Goal: Transaction & Acquisition: Book appointment/travel/reservation

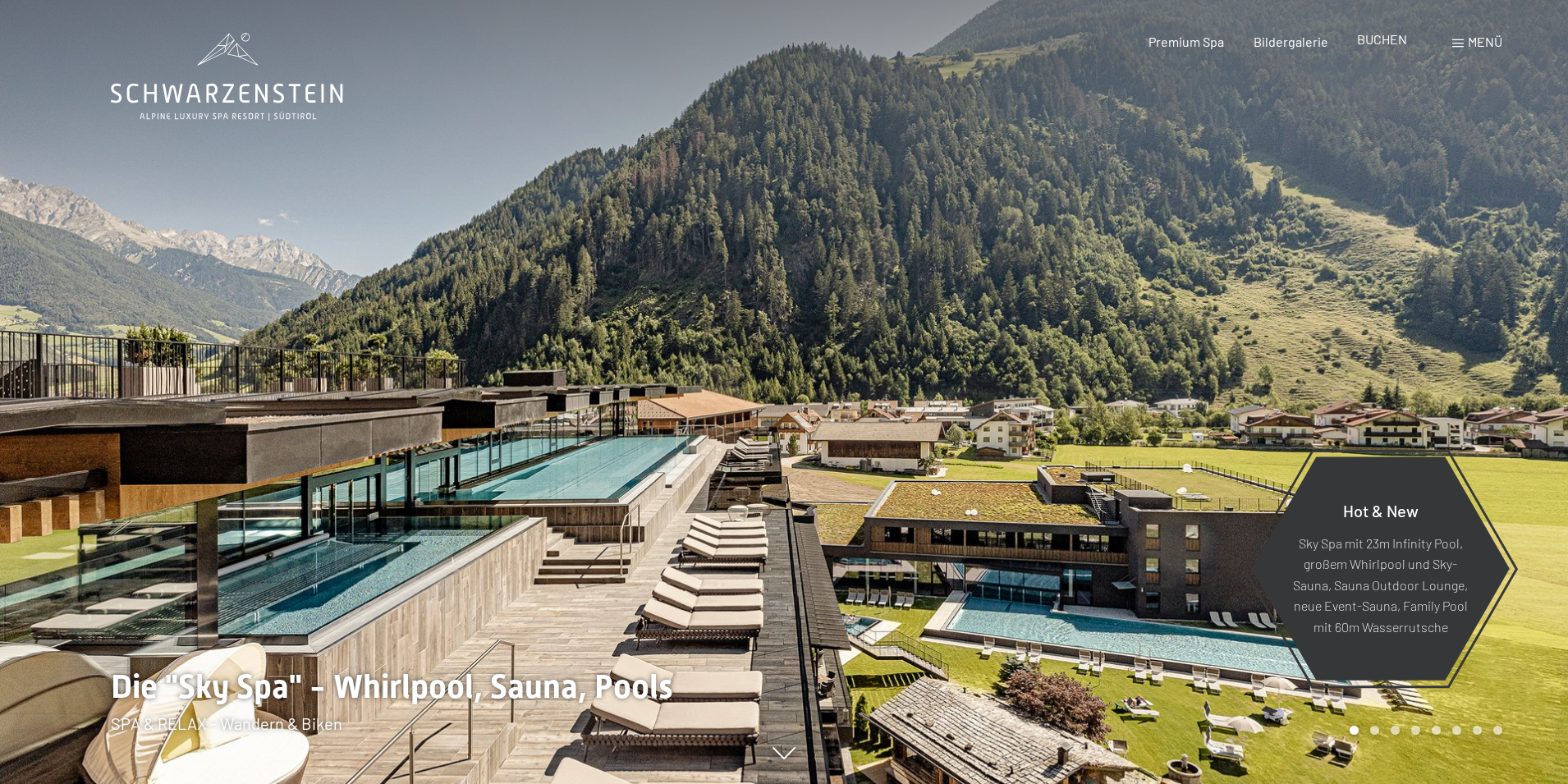
click at [1391, 43] on span "BUCHEN" at bounding box center [1382, 39] width 50 height 16
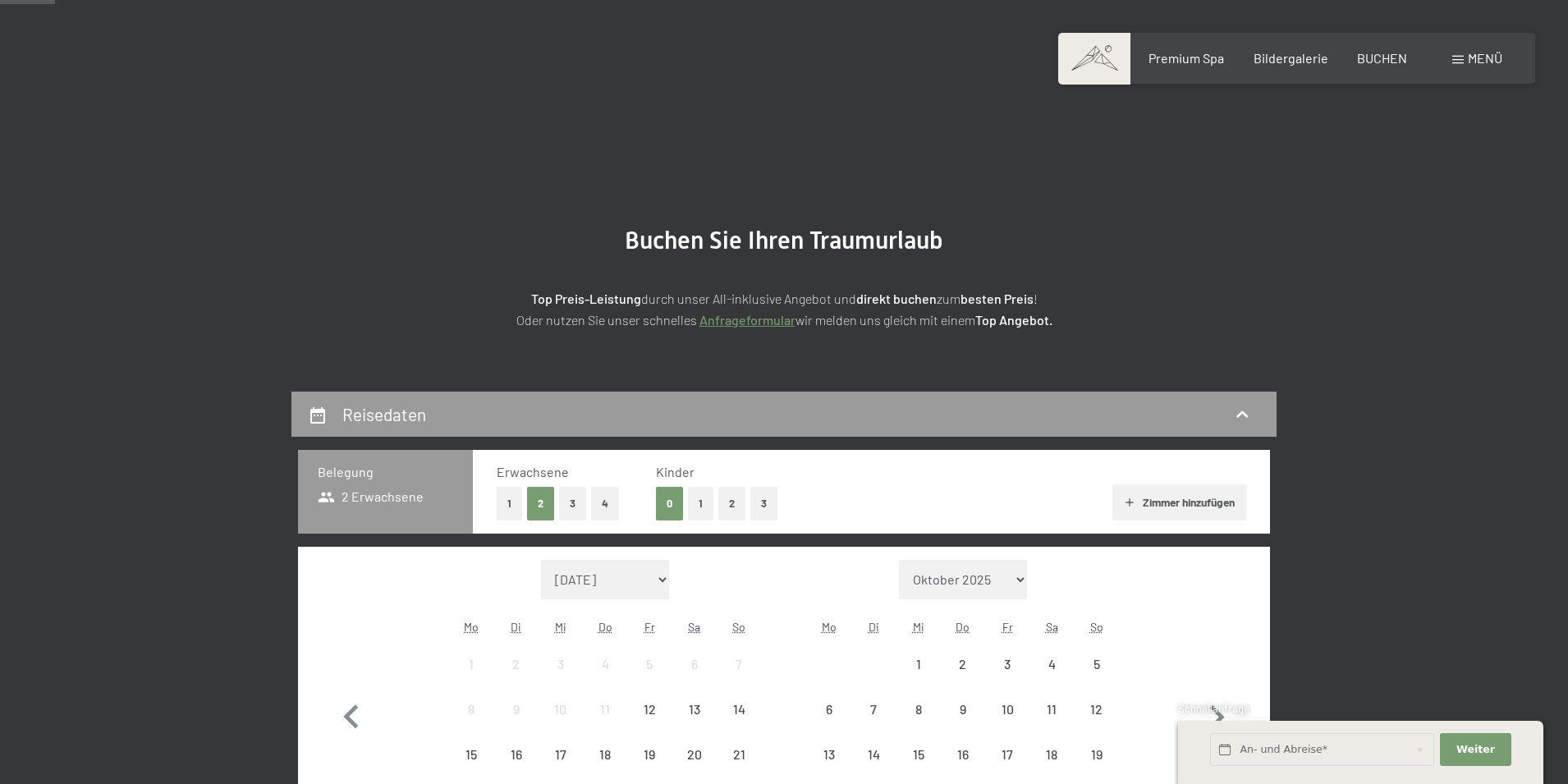
scroll to position [411, 0]
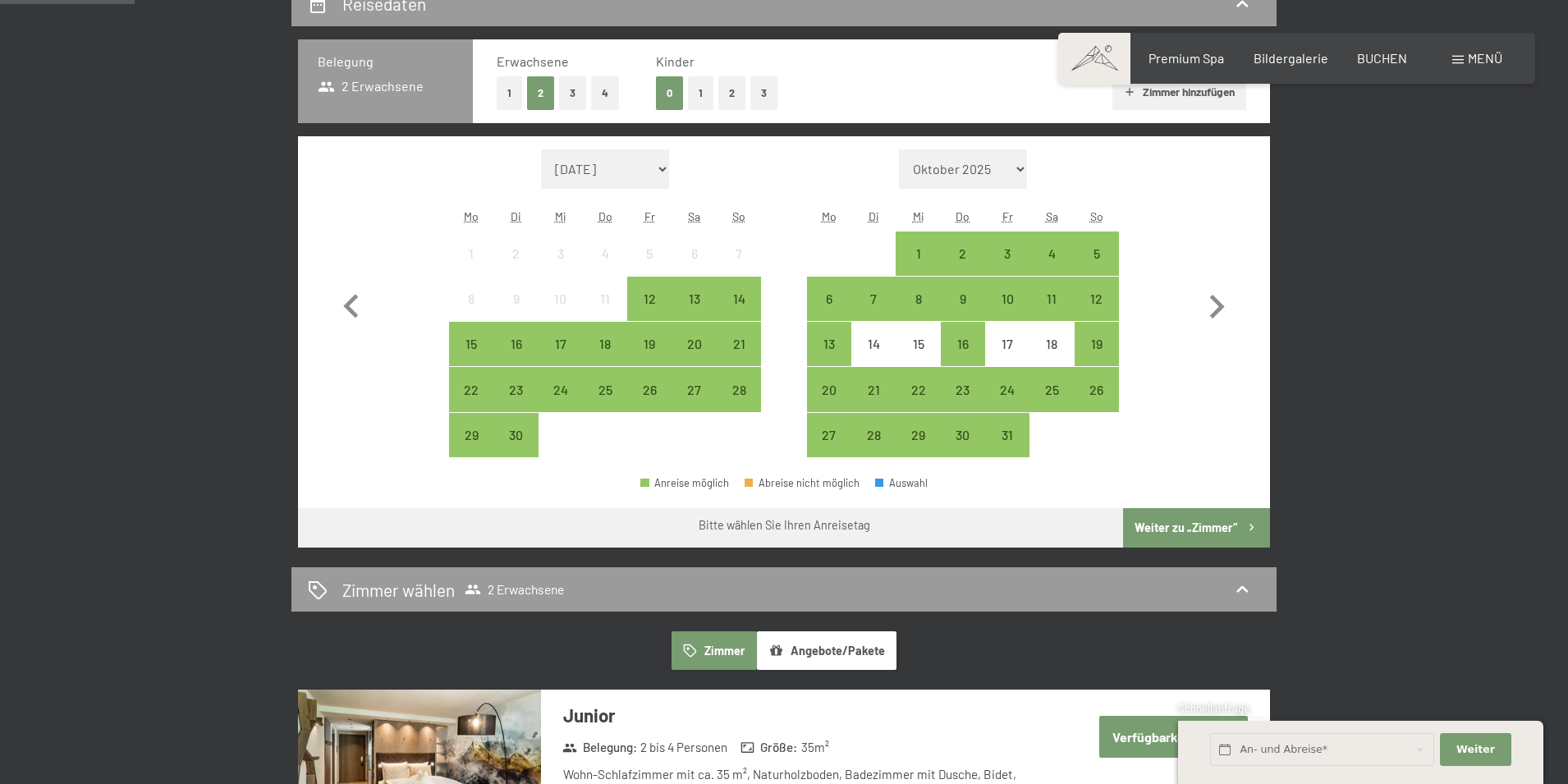
click at [508, 92] on button "1" at bounding box center [509, 93] width 25 height 34
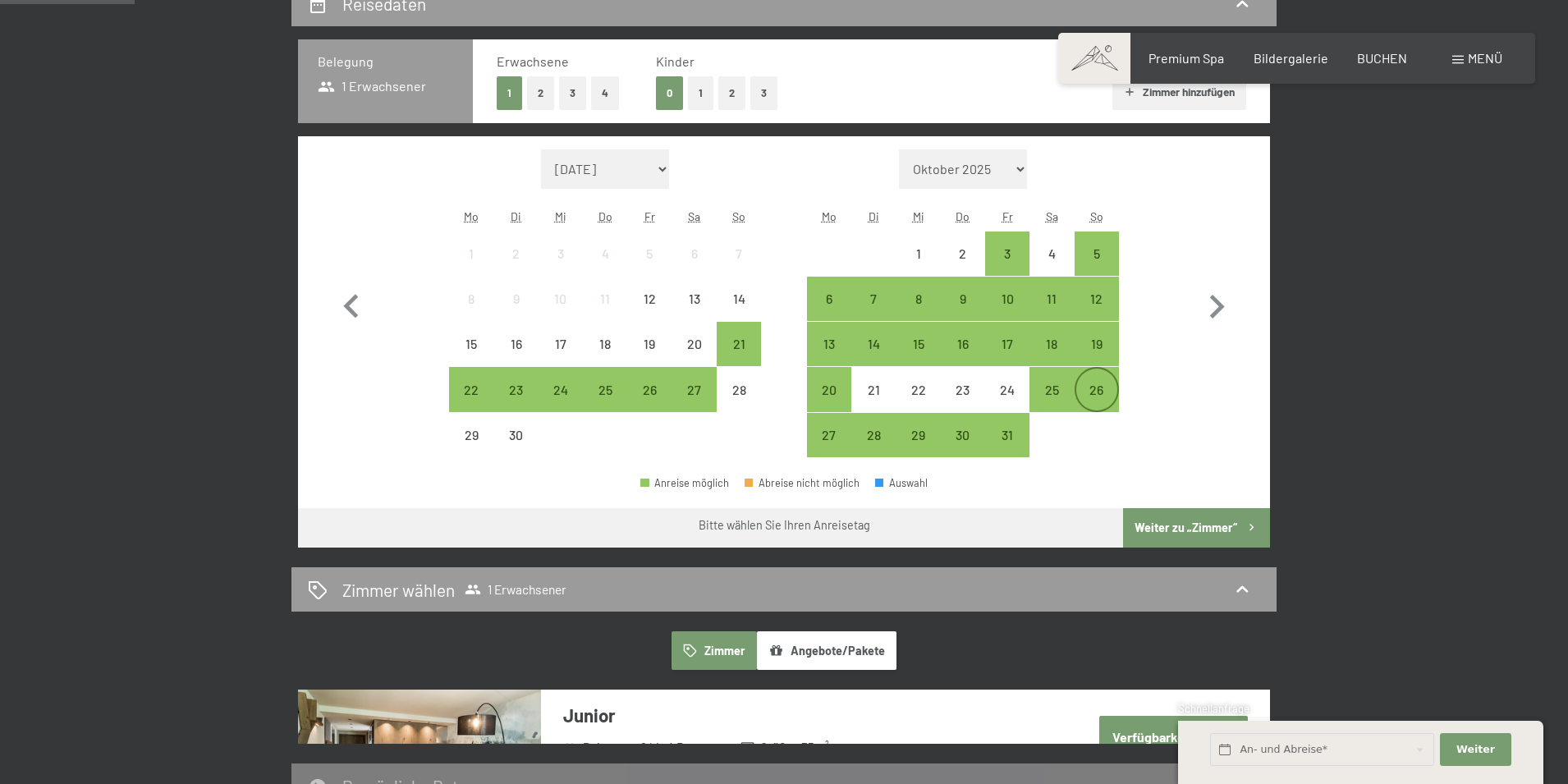
click at [1099, 391] on div "26" at bounding box center [1096, 403] width 41 height 41
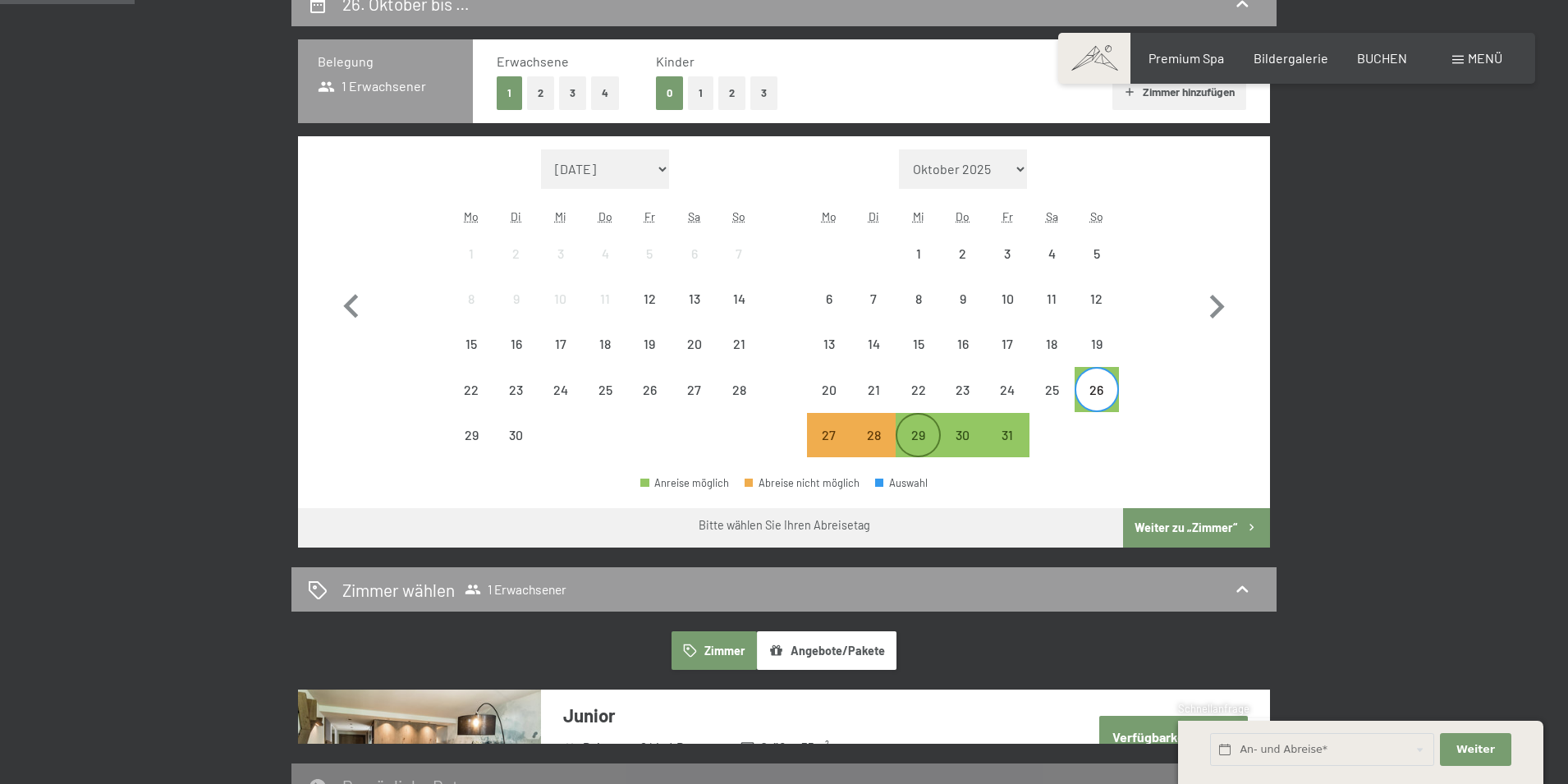
click at [915, 439] on div "29" at bounding box center [917, 449] width 41 height 41
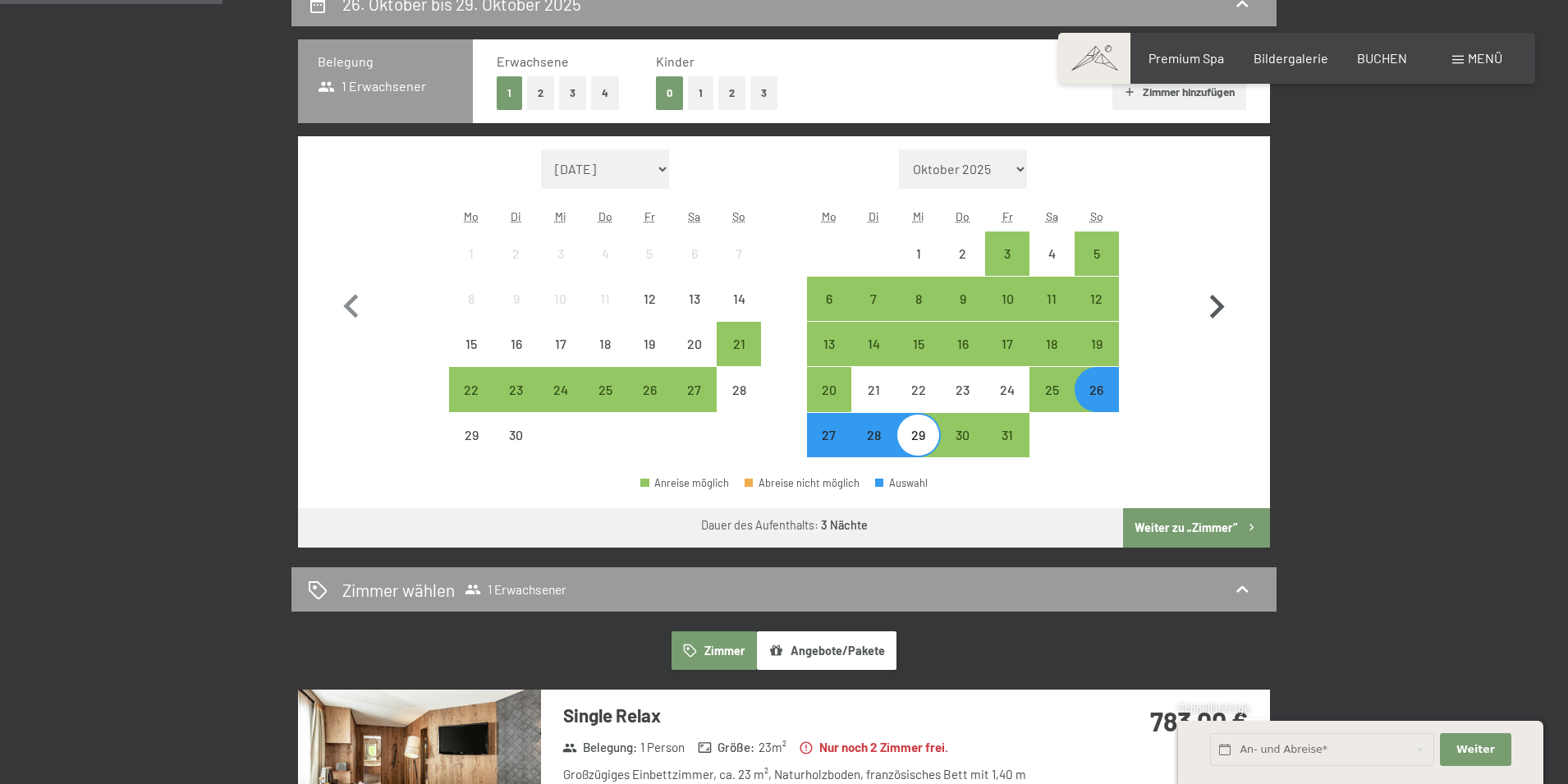
click at [1217, 305] on icon "button" at bounding box center [1217, 307] width 48 height 48
select select "2025-10-01"
select select "2025-11-01"
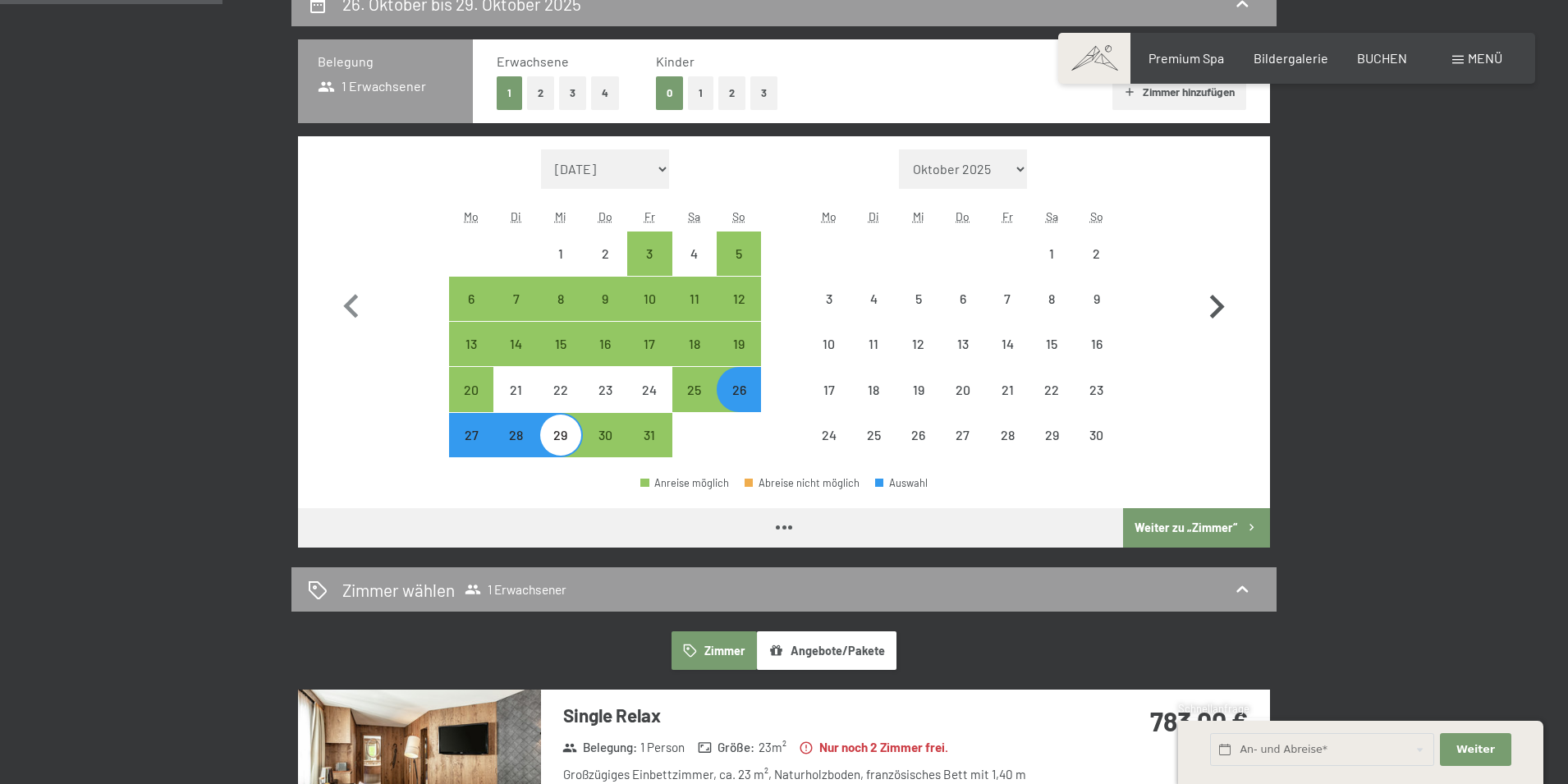
select select "2025-10-01"
select select "2025-11-01"
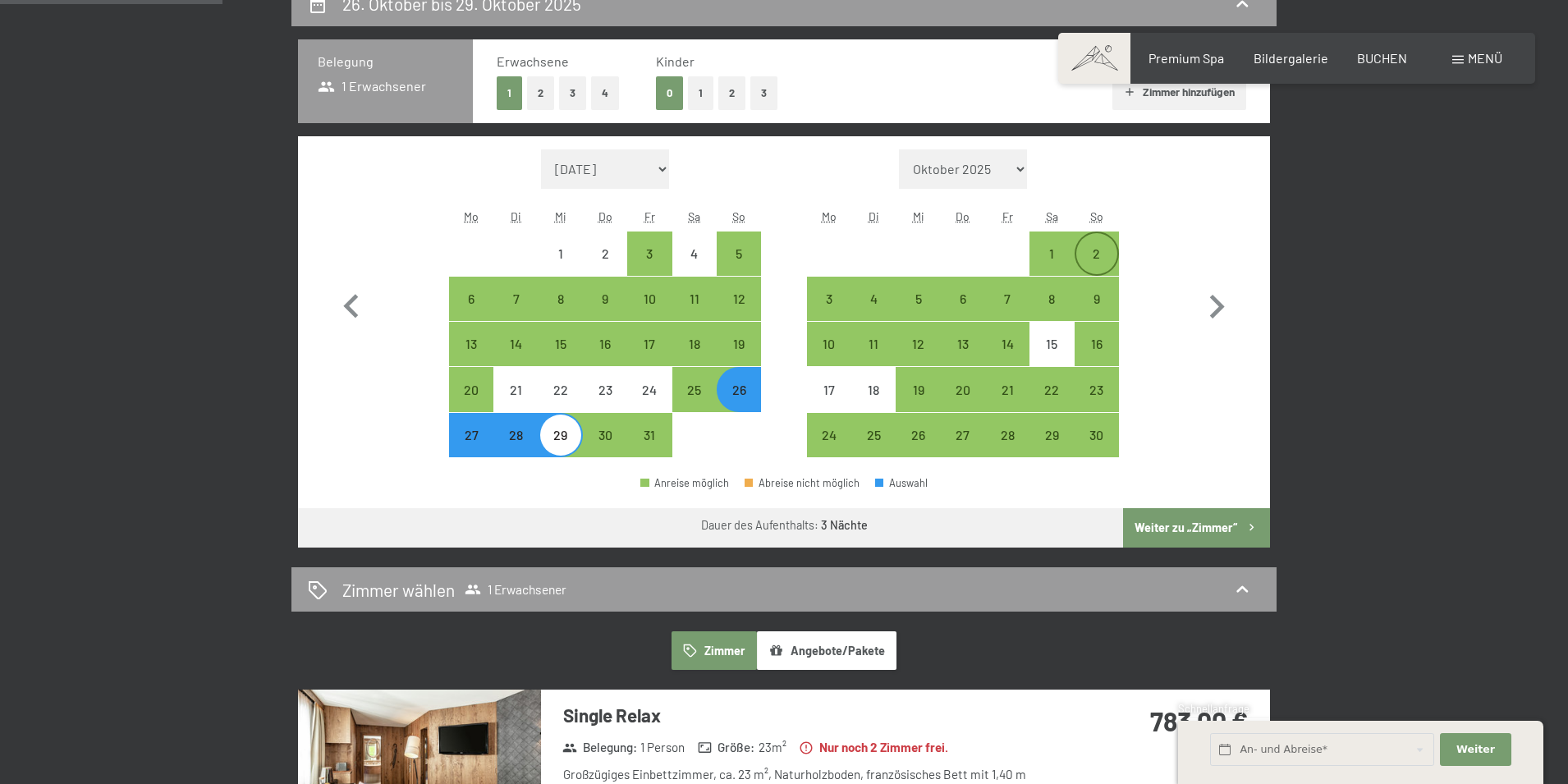
click at [1102, 258] on div "2" at bounding box center [1096, 267] width 41 height 41
select select "2025-10-01"
select select "2025-11-01"
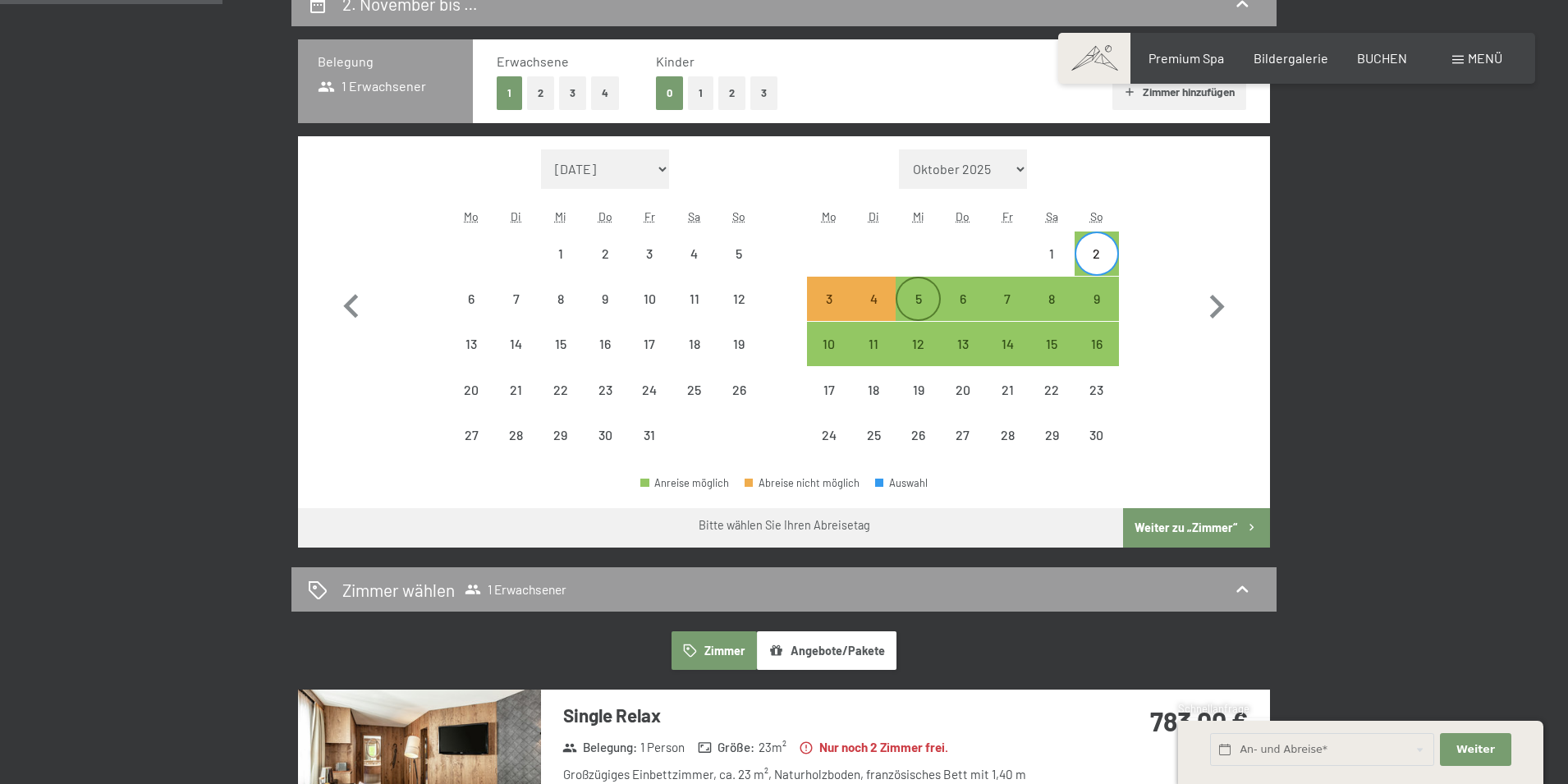
click at [924, 301] on div "5" at bounding box center [917, 312] width 41 height 41
select select "2025-10-01"
select select "2025-11-01"
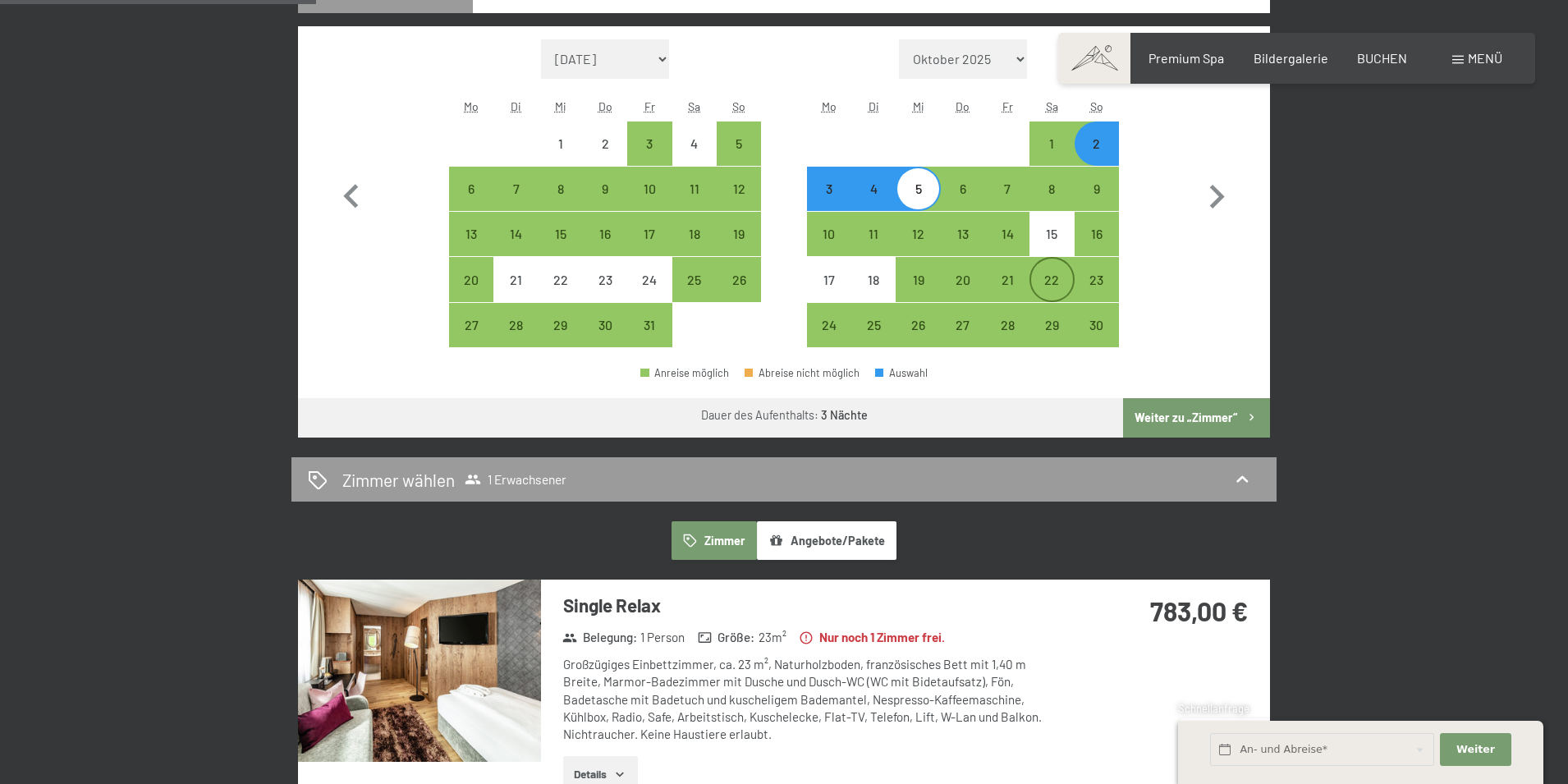
scroll to position [493, 0]
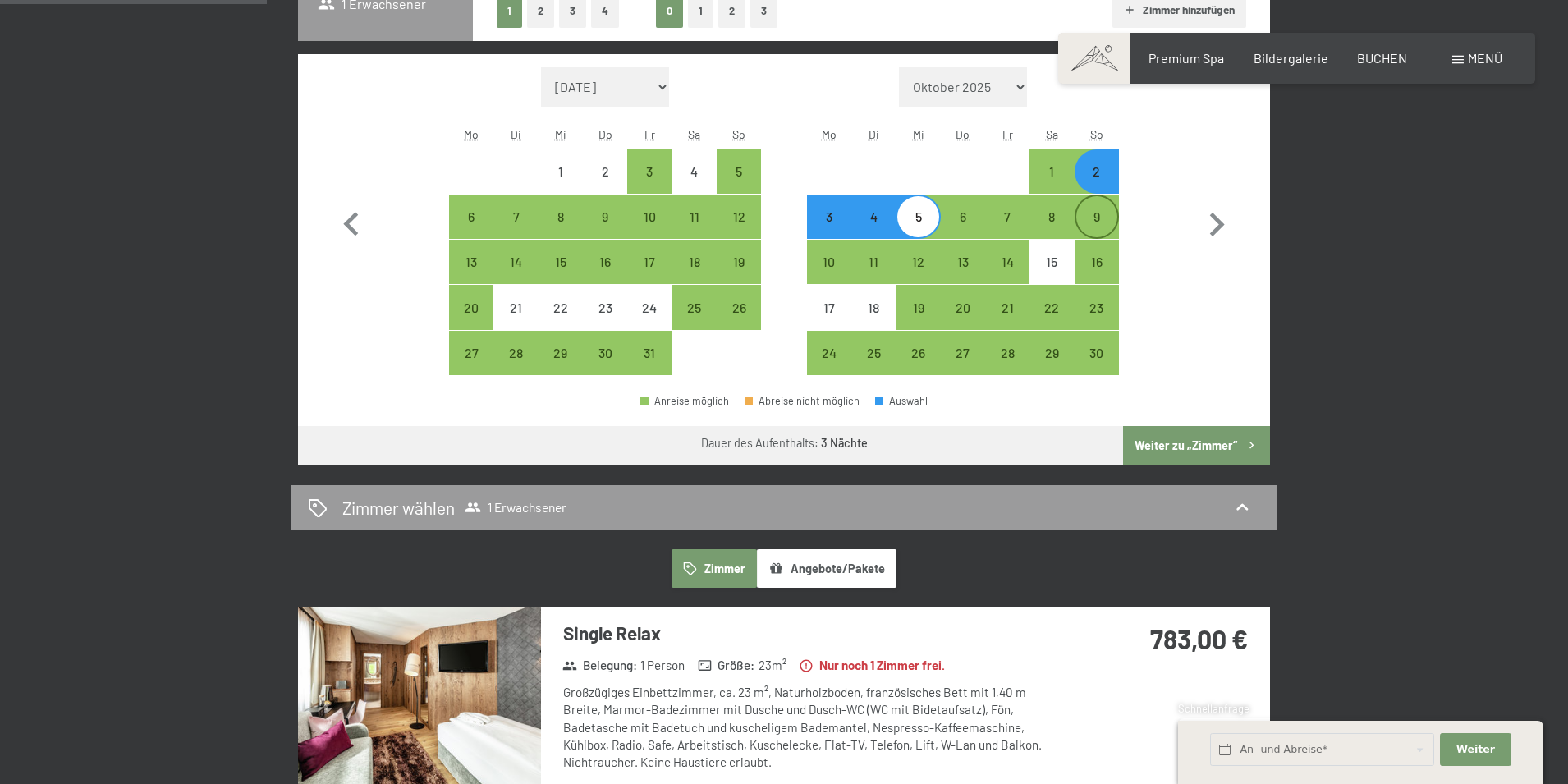
click at [1108, 217] on div "9" at bounding box center [1096, 230] width 41 height 41
select select "2025-10-01"
select select "2025-11-01"
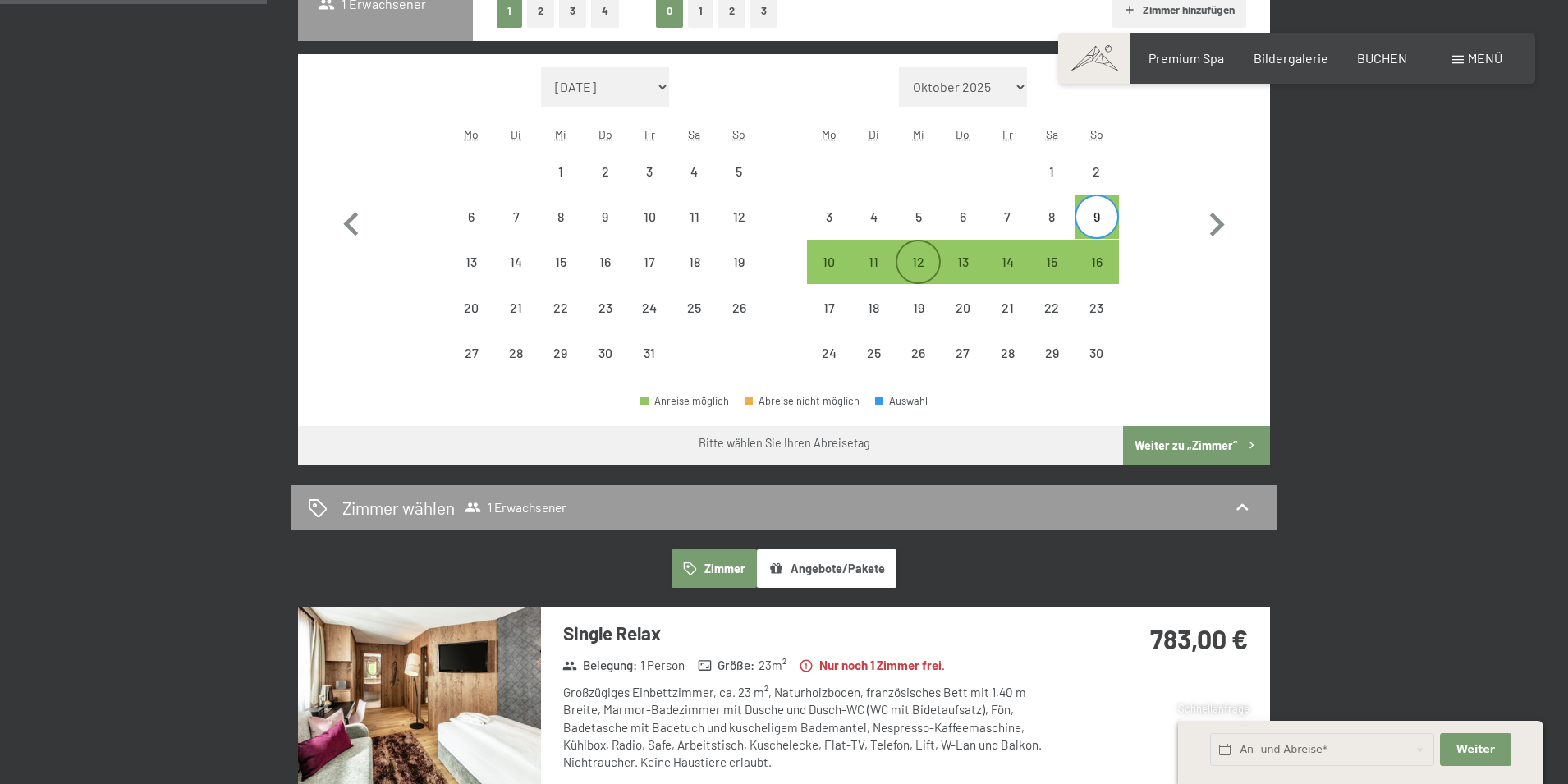
click at [919, 266] on div "12" at bounding box center [917, 275] width 41 height 41
select select "2025-10-01"
select select "2025-11-01"
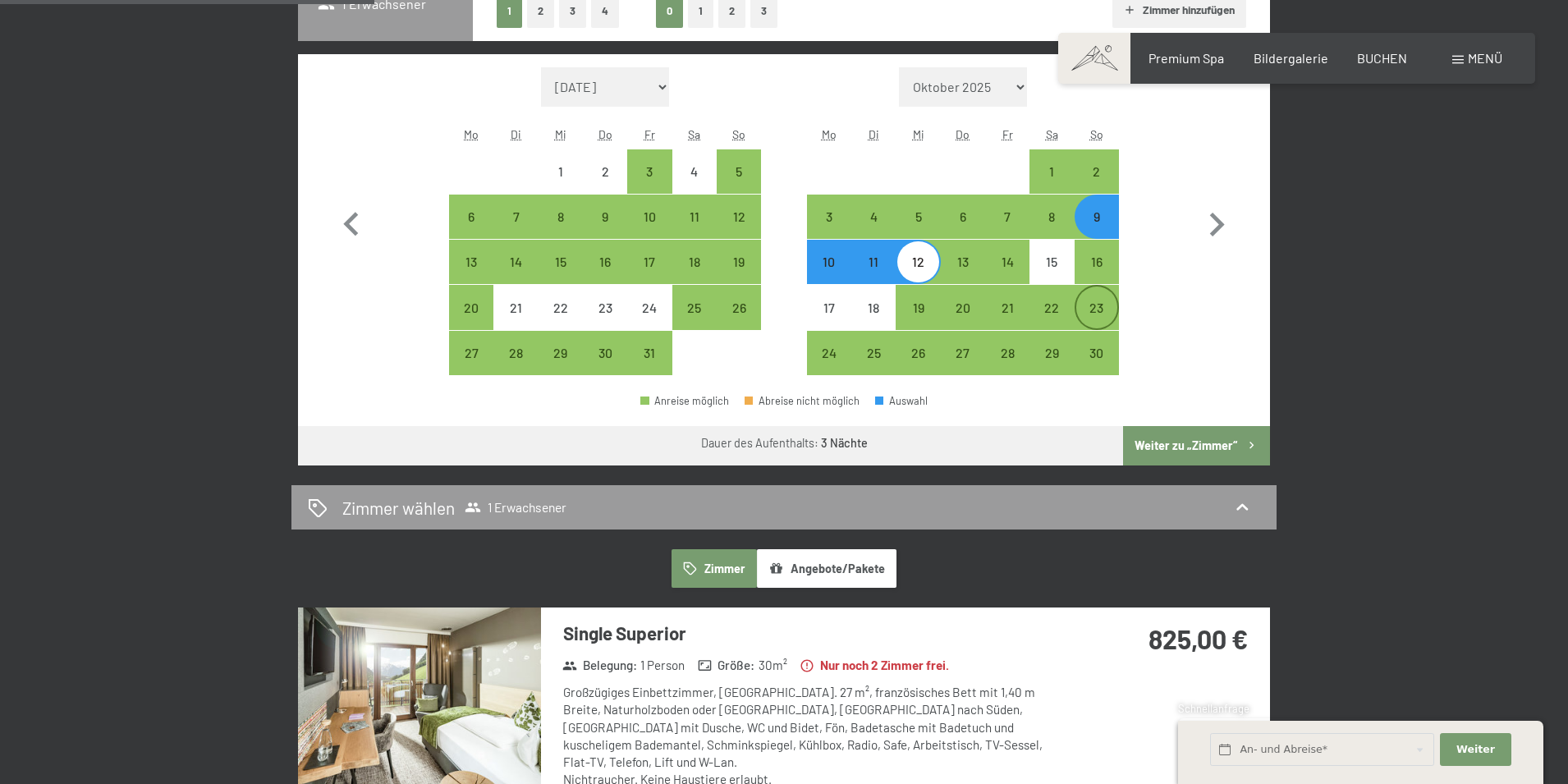
click at [1101, 314] on div "23" at bounding box center [1096, 321] width 41 height 41
select select "2025-10-01"
select select "2025-11-01"
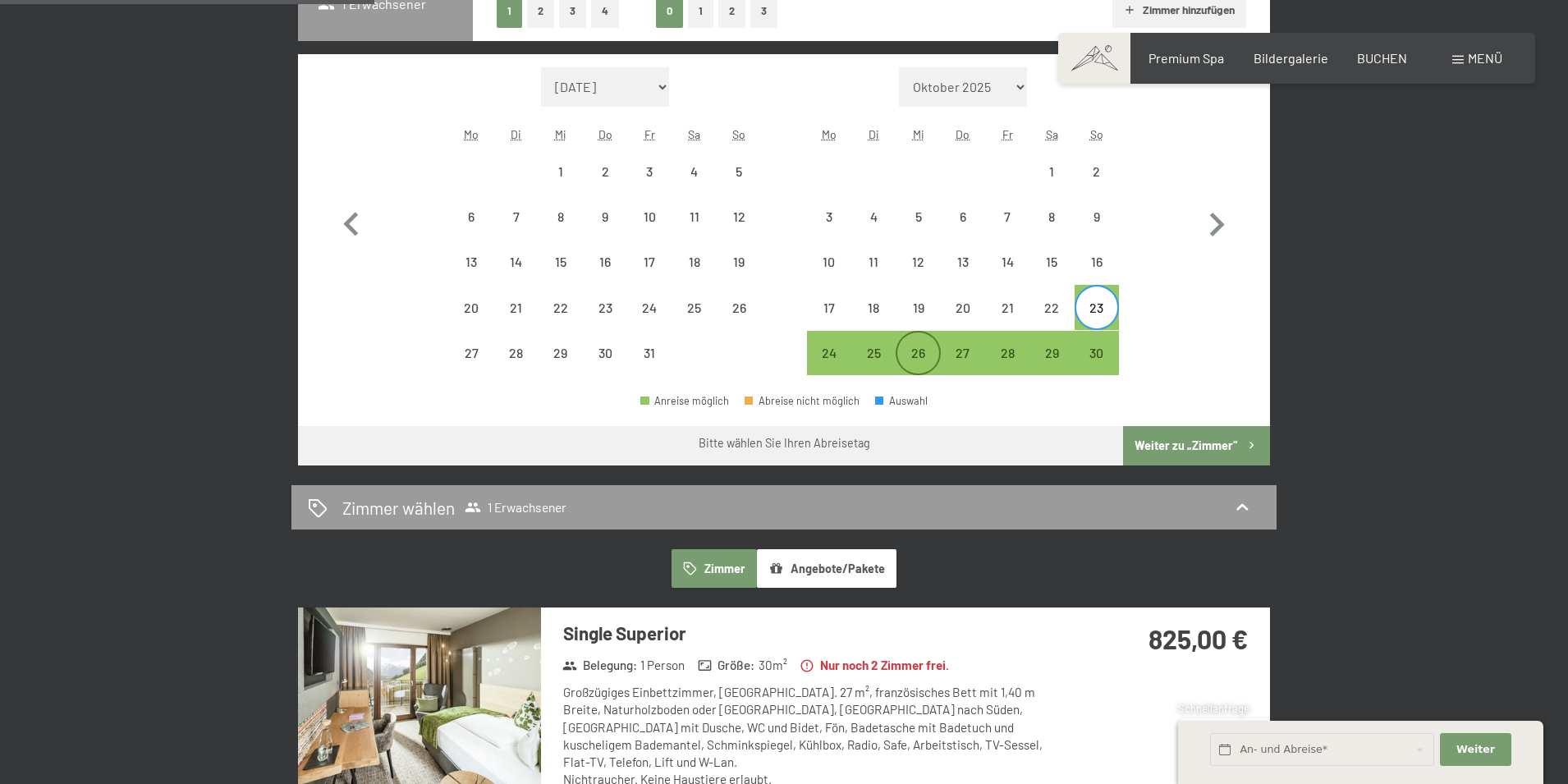
click at [922, 348] on div "26" at bounding box center [917, 366] width 41 height 41
select select "2025-10-01"
select select "2025-11-01"
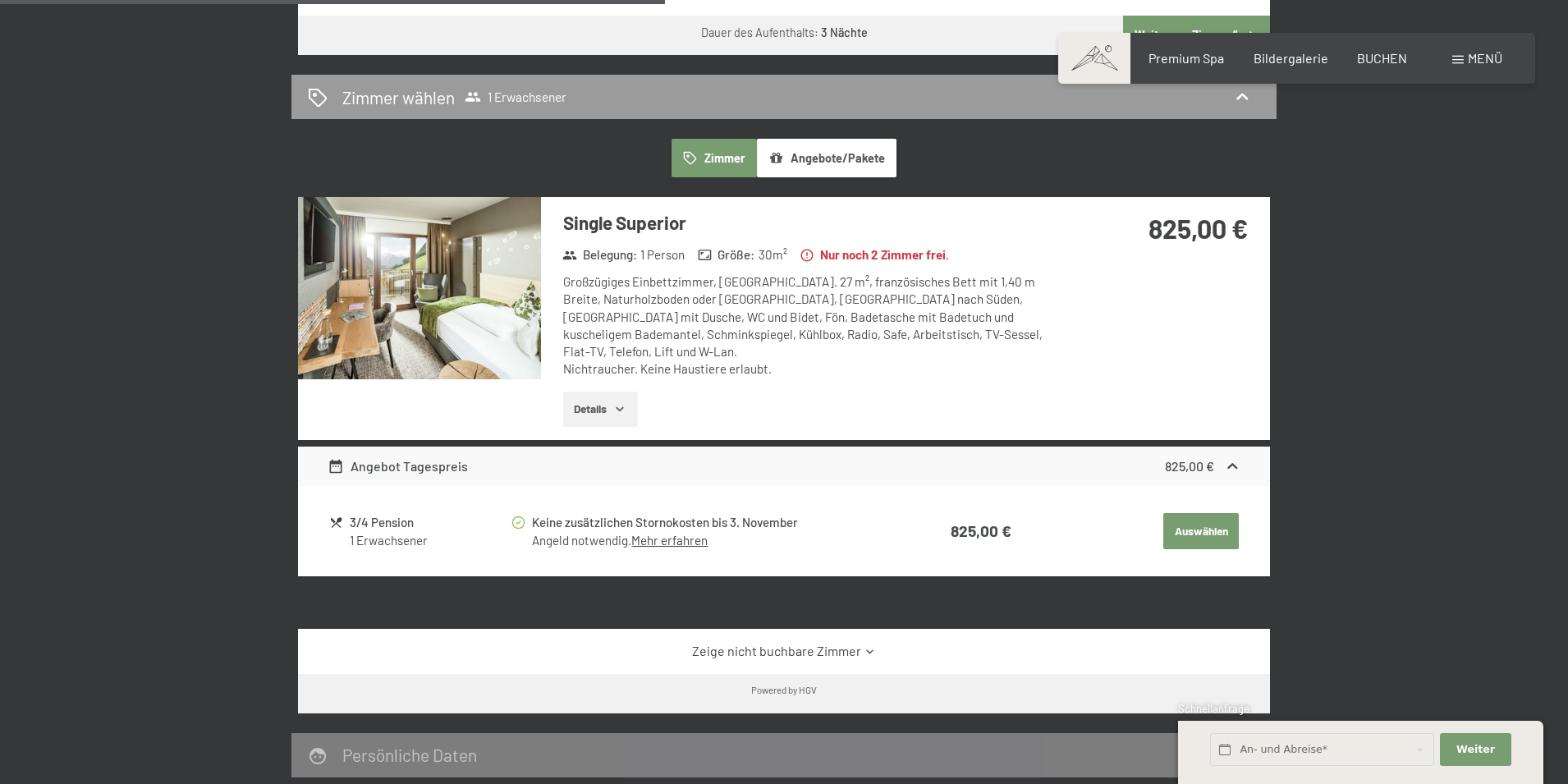
scroll to position [575, 0]
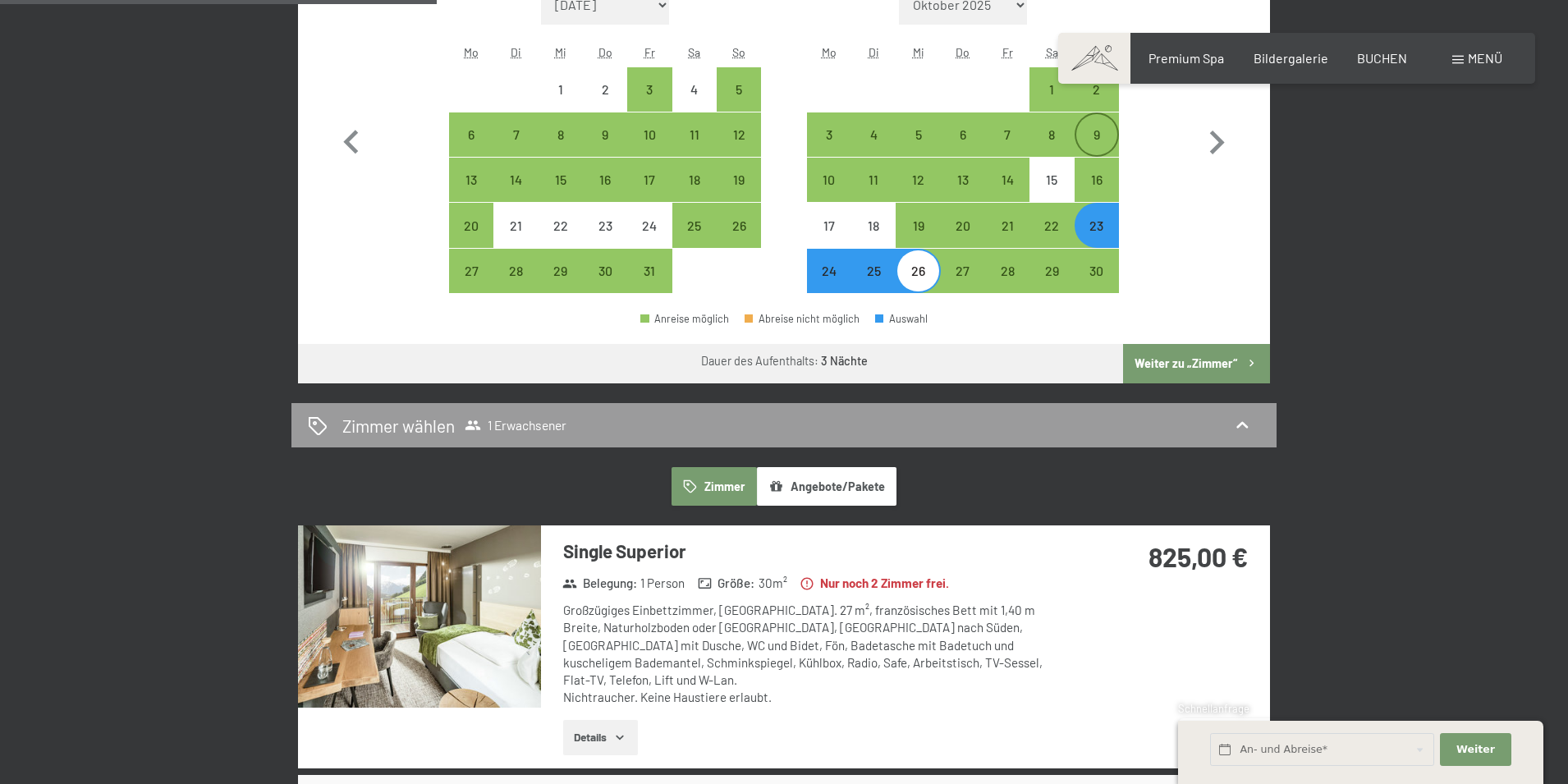
click at [1110, 137] on div "9" at bounding box center [1096, 148] width 41 height 41
select select "2025-10-01"
select select "2025-11-01"
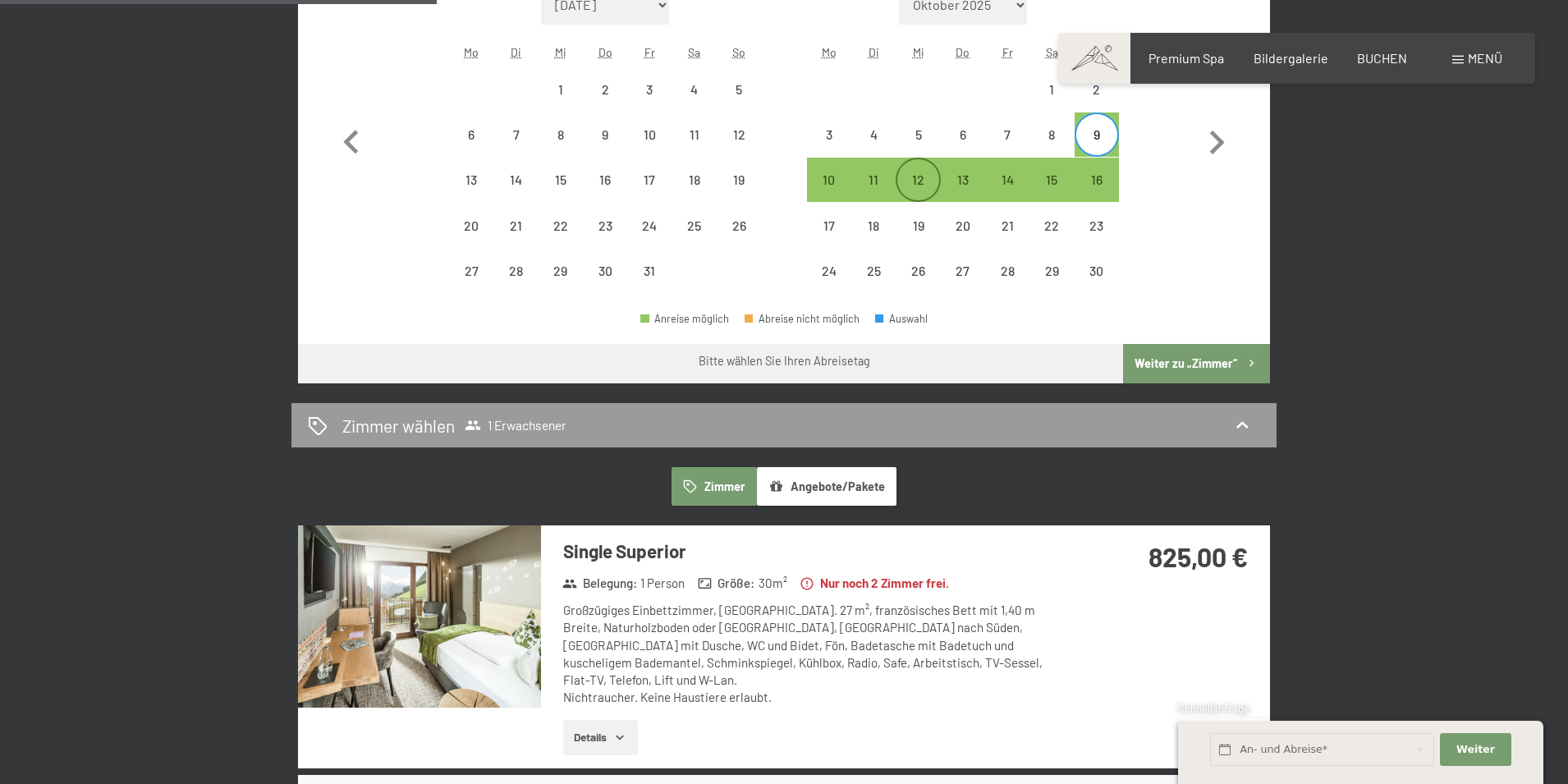
click at [915, 180] on div "12" at bounding box center [917, 193] width 41 height 41
select select "2025-10-01"
select select "2025-11-01"
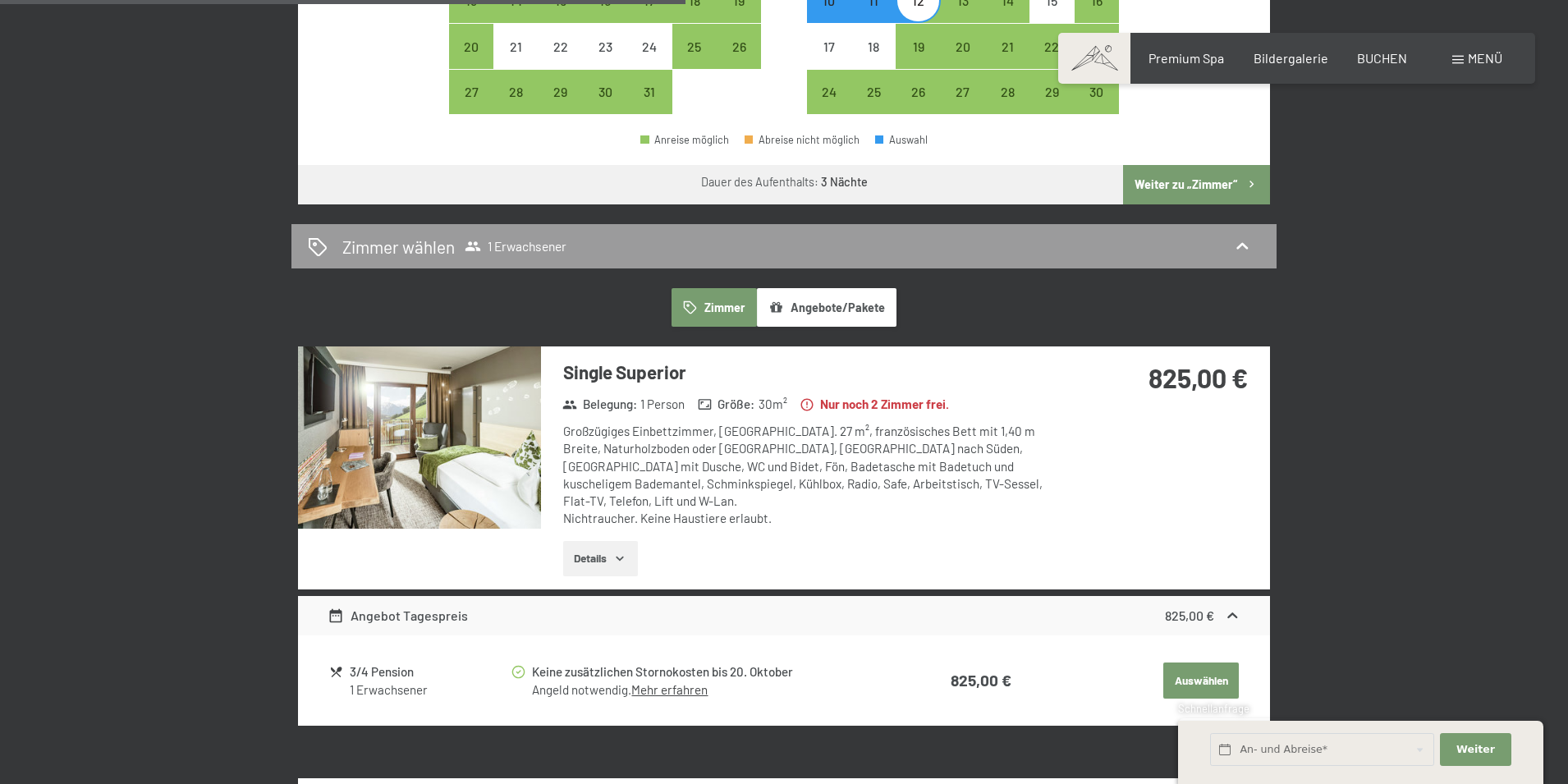
scroll to position [411, 0]
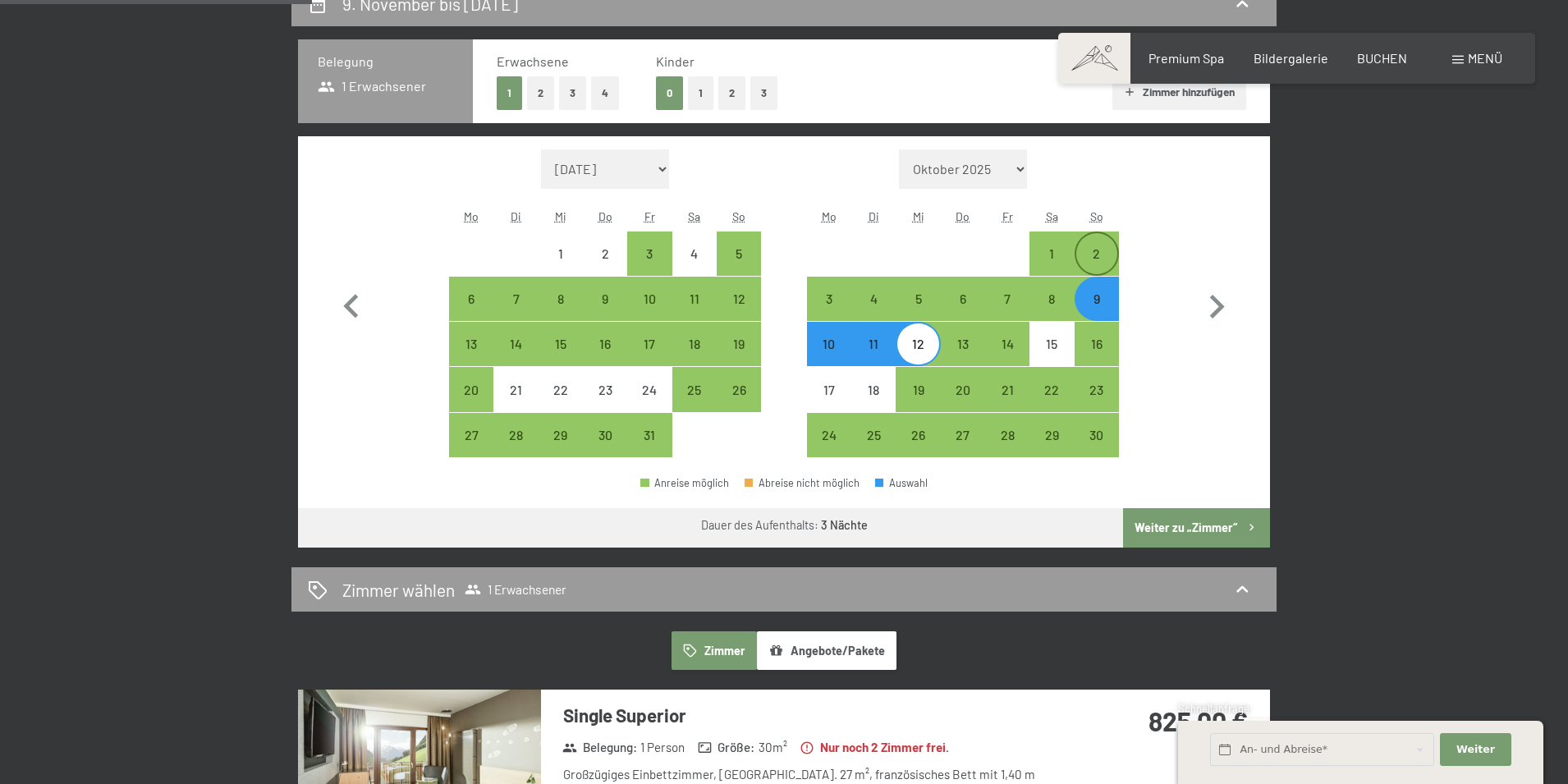
click at [1107, 249] on div "2" at bounding box center [1096, 267] width 41 height 41
select select "2025-10-01"
select select "2025-11-01"
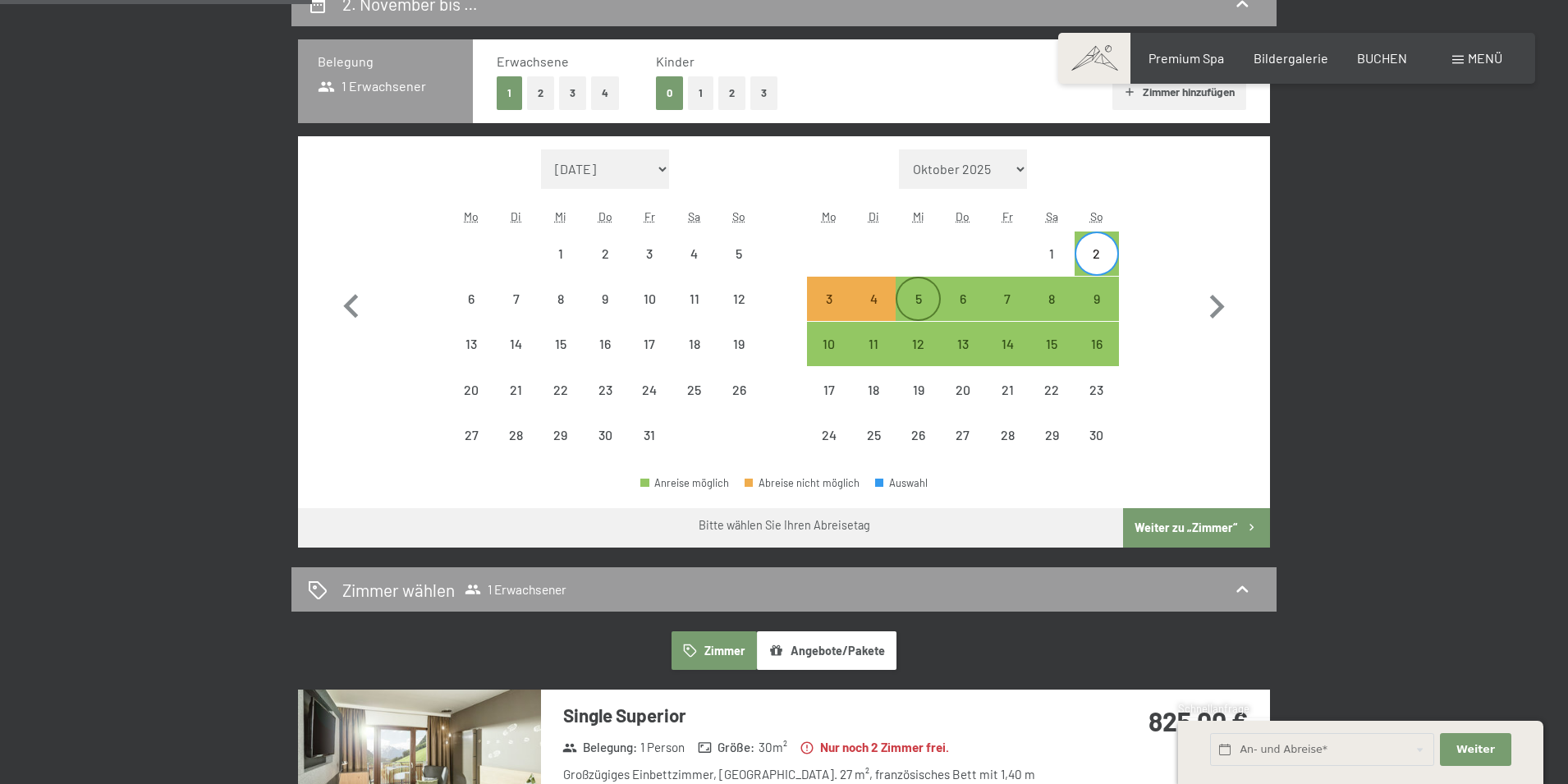
click at [922, 298] on div "5" at bounding box center [917, 312] width 41 height 41
select select "2025-10-01"
select select "2025-11-01"
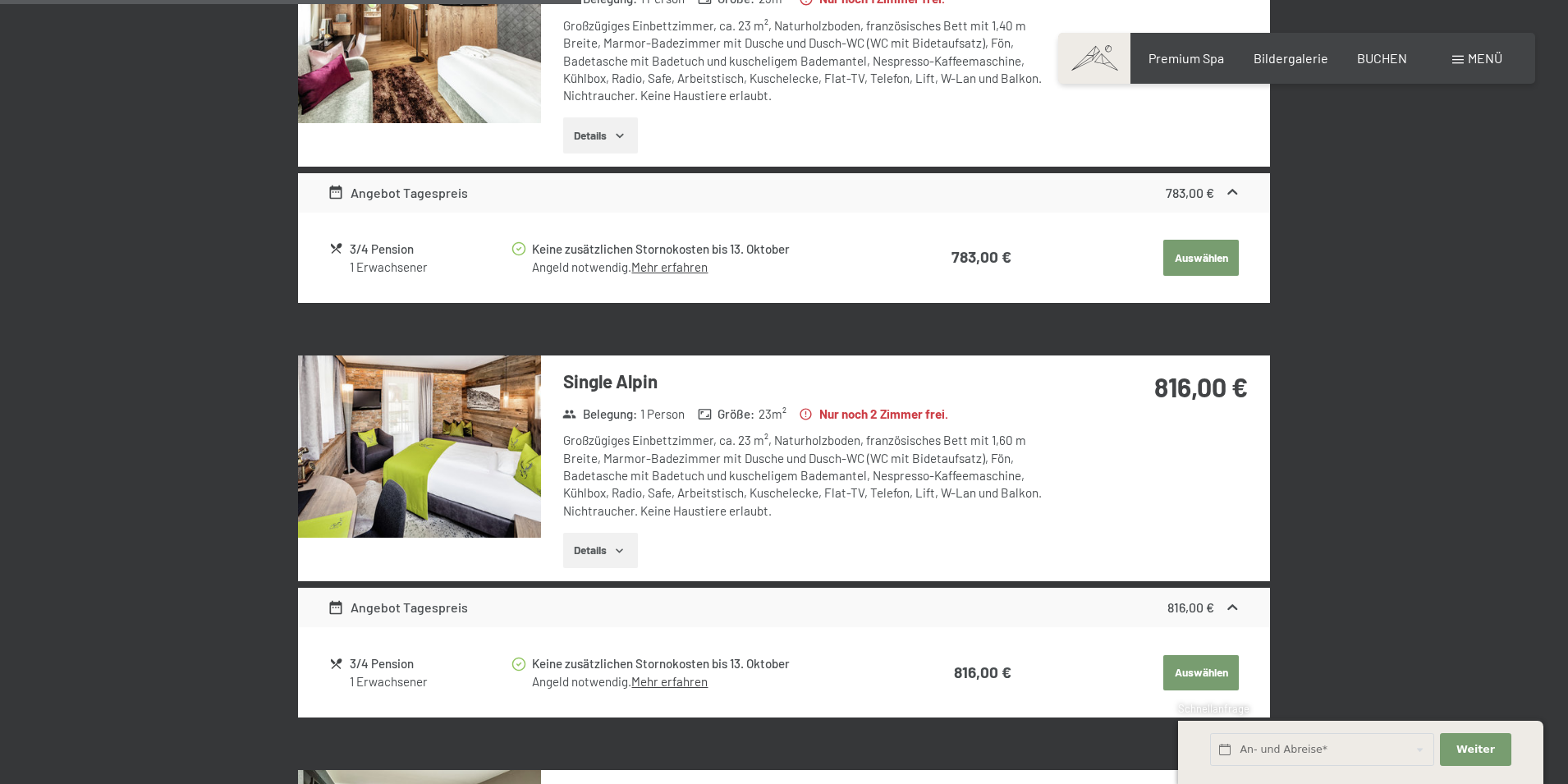
scroll to position [1067, 0]
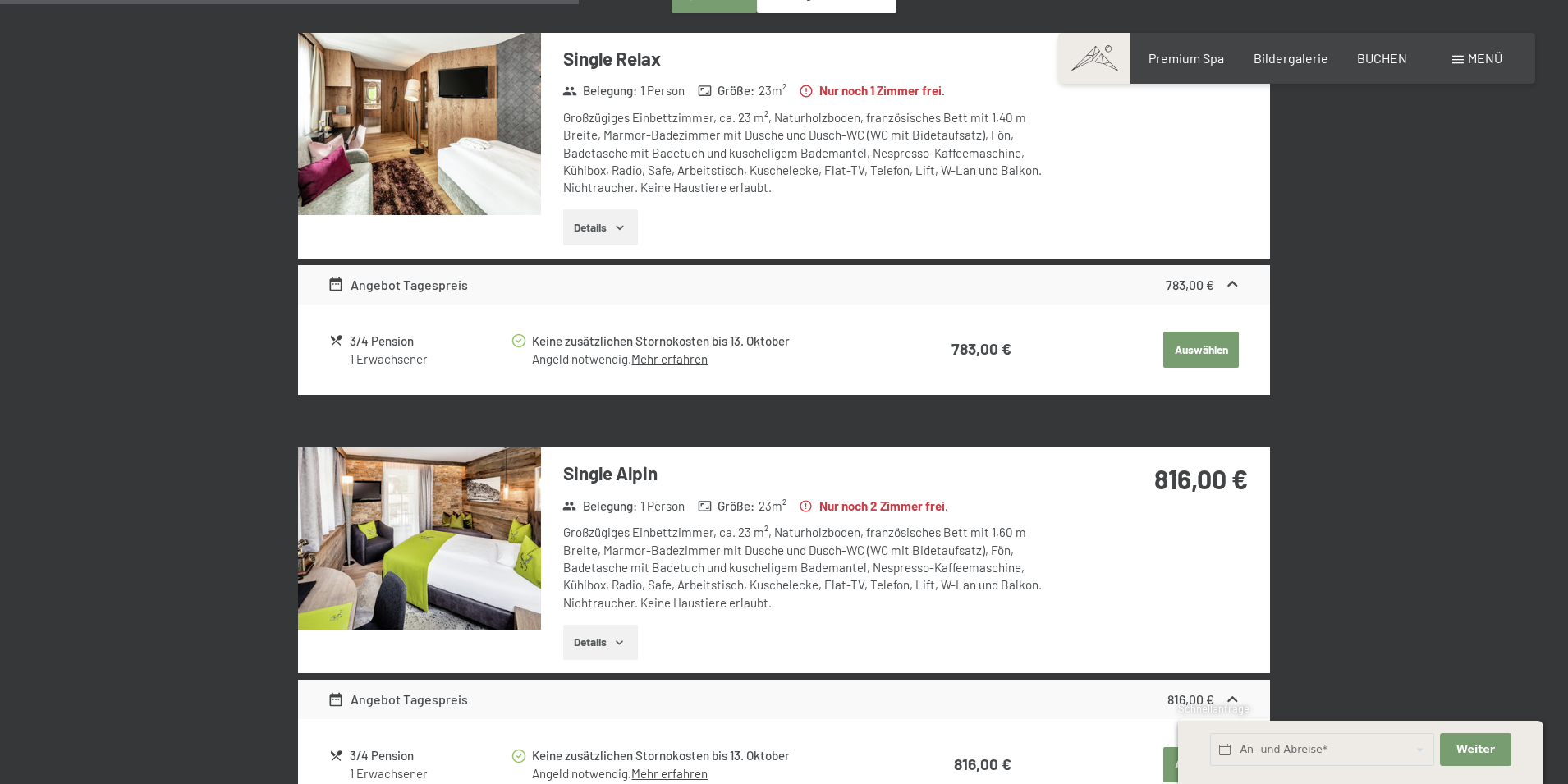
click at [452, 524] on img at bounding box center [419, 538] width 243 height 182
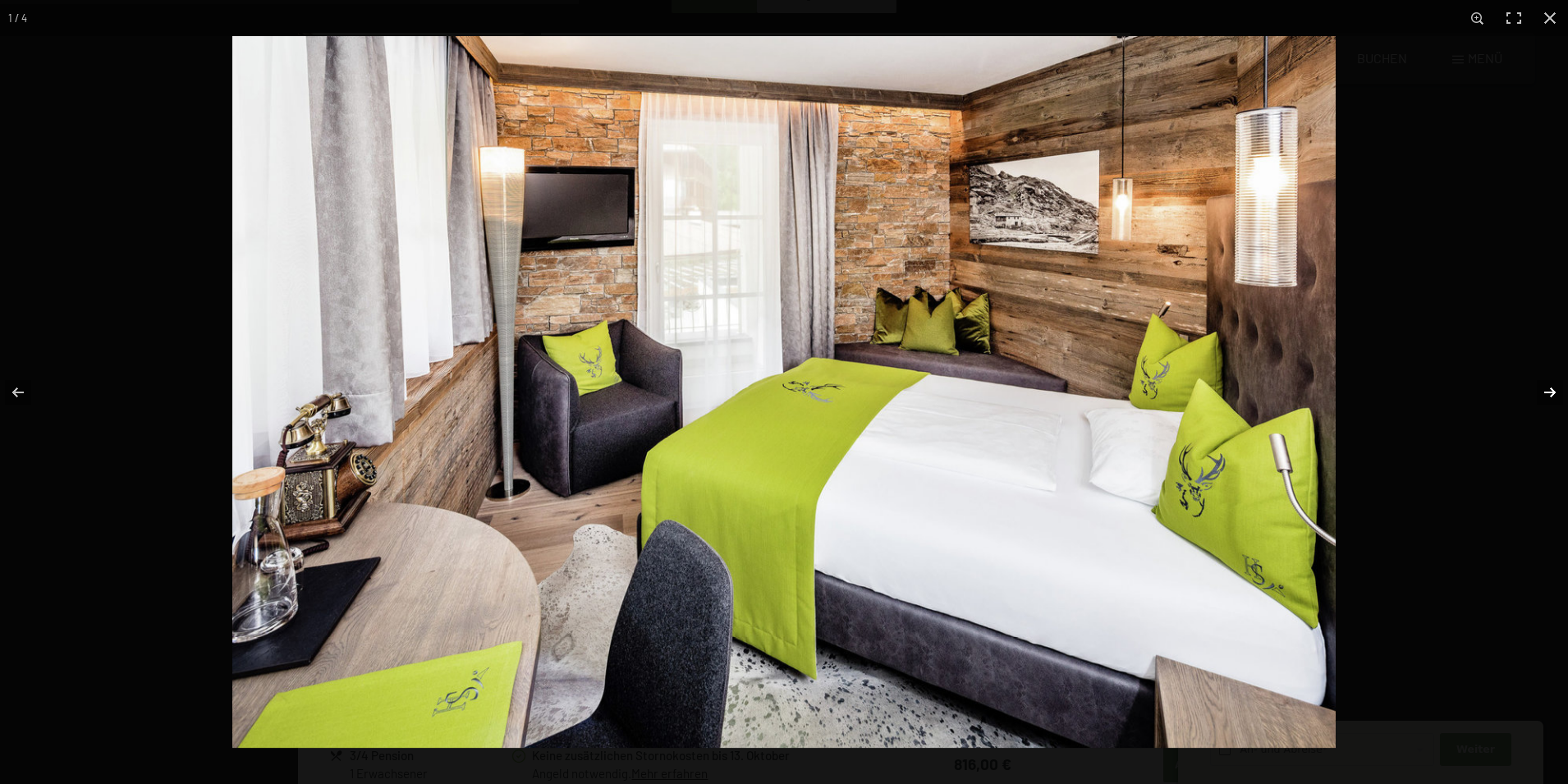
click at [1549, 394] on button "button" at bounding box center [1539, 392] width 57 height 82
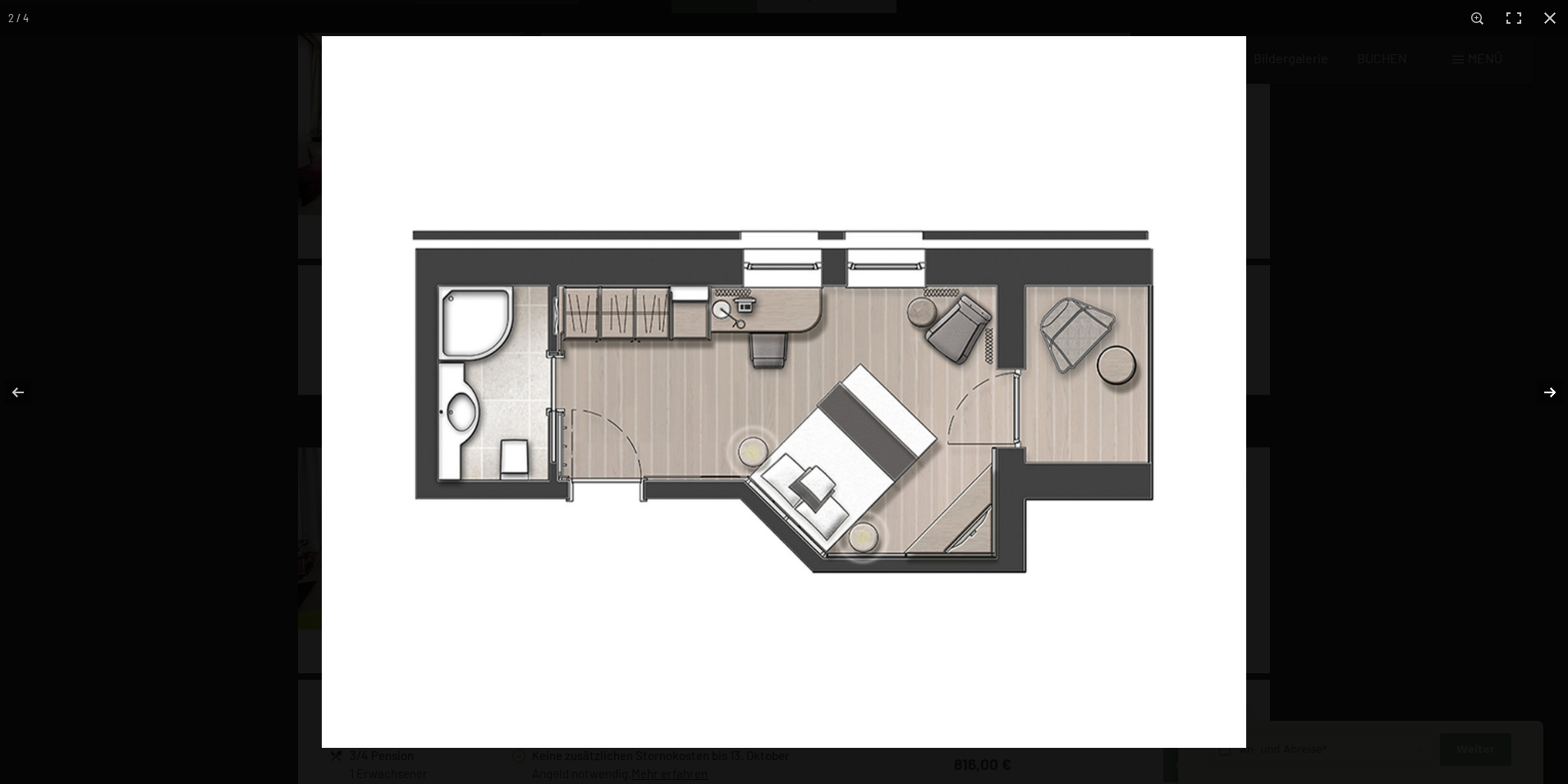
click at [1549, 394] on button "button" at bounding box center [1539, 392] width 57 height 82
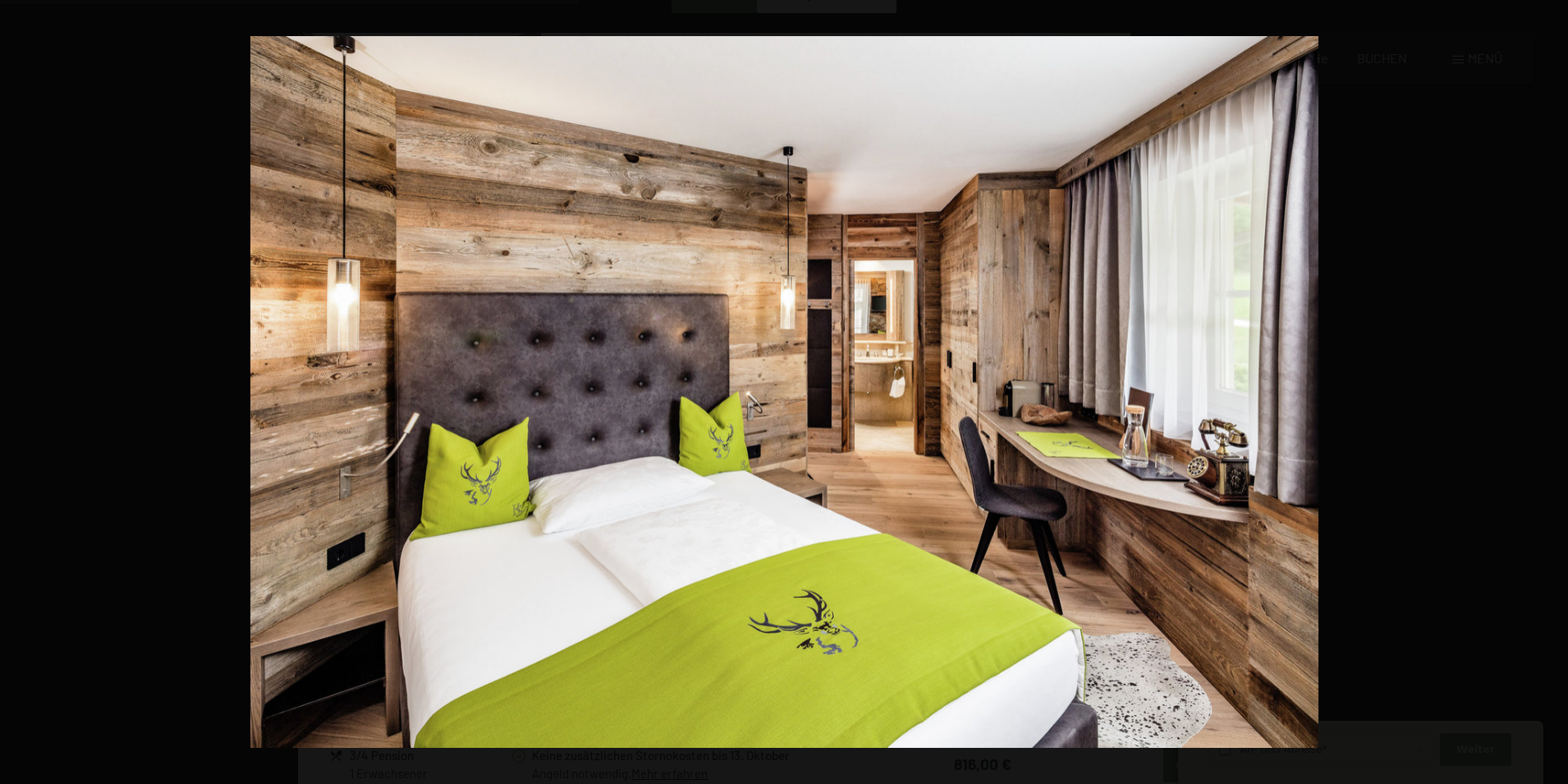
click at [1549, 394] on button "button" at bounding box center [1539, 392] width 57 height 82
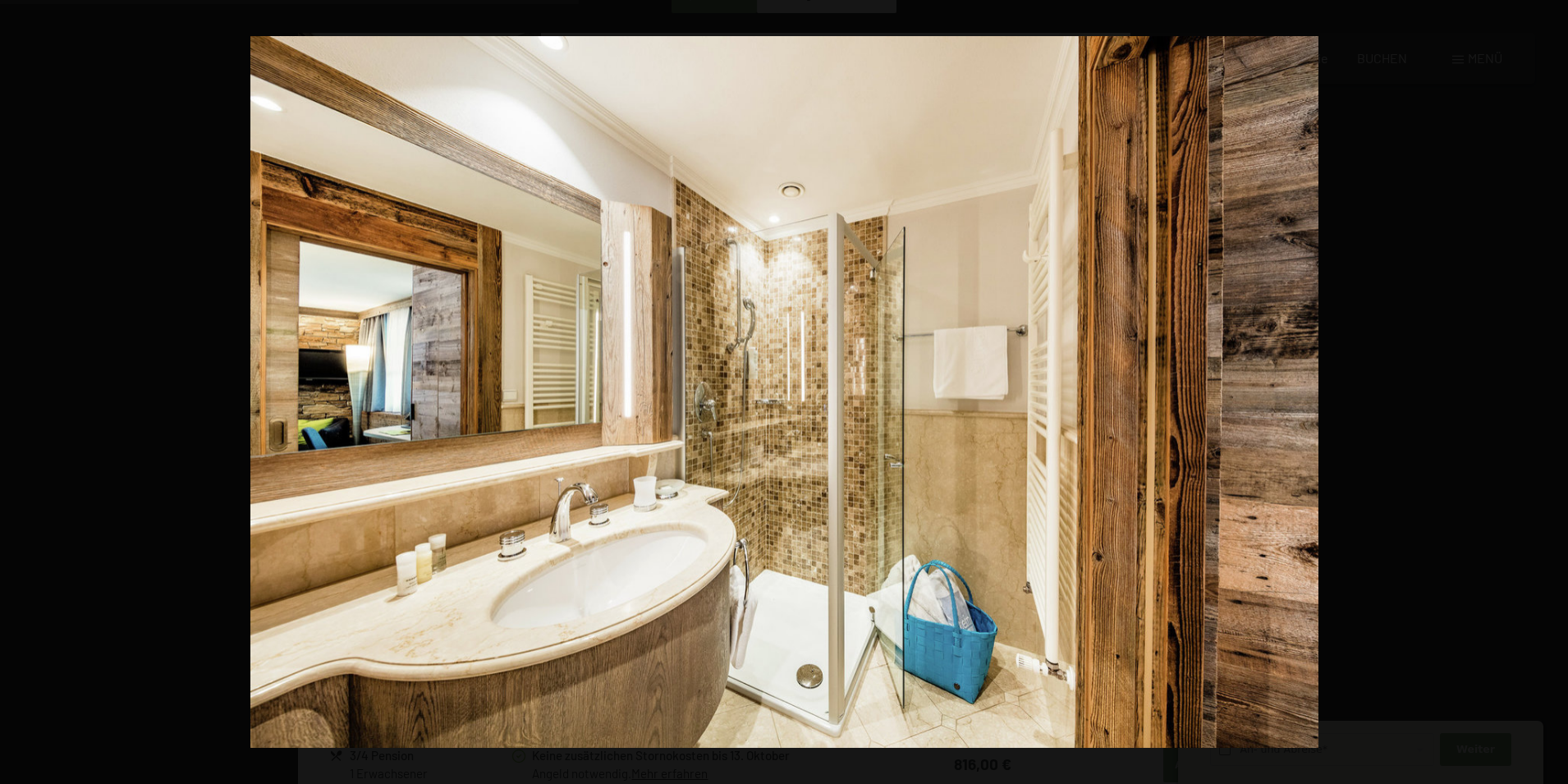
click at [1549, 394] on button "button" at bounding box center [1539, 392] width 57 height 82
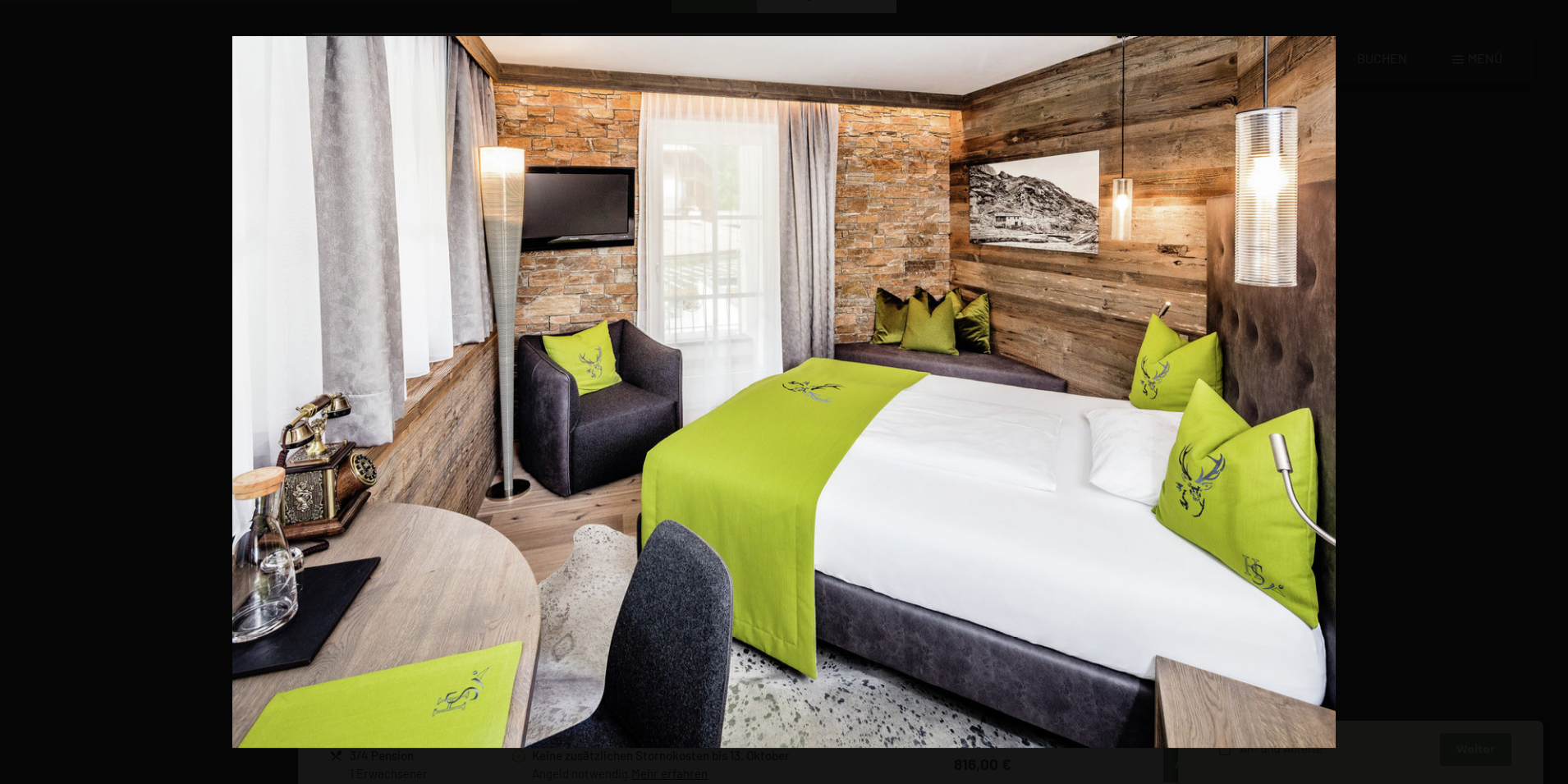
click at [1549, 394] on button "button" at bounding box center [1539, 392] width 57 height 82
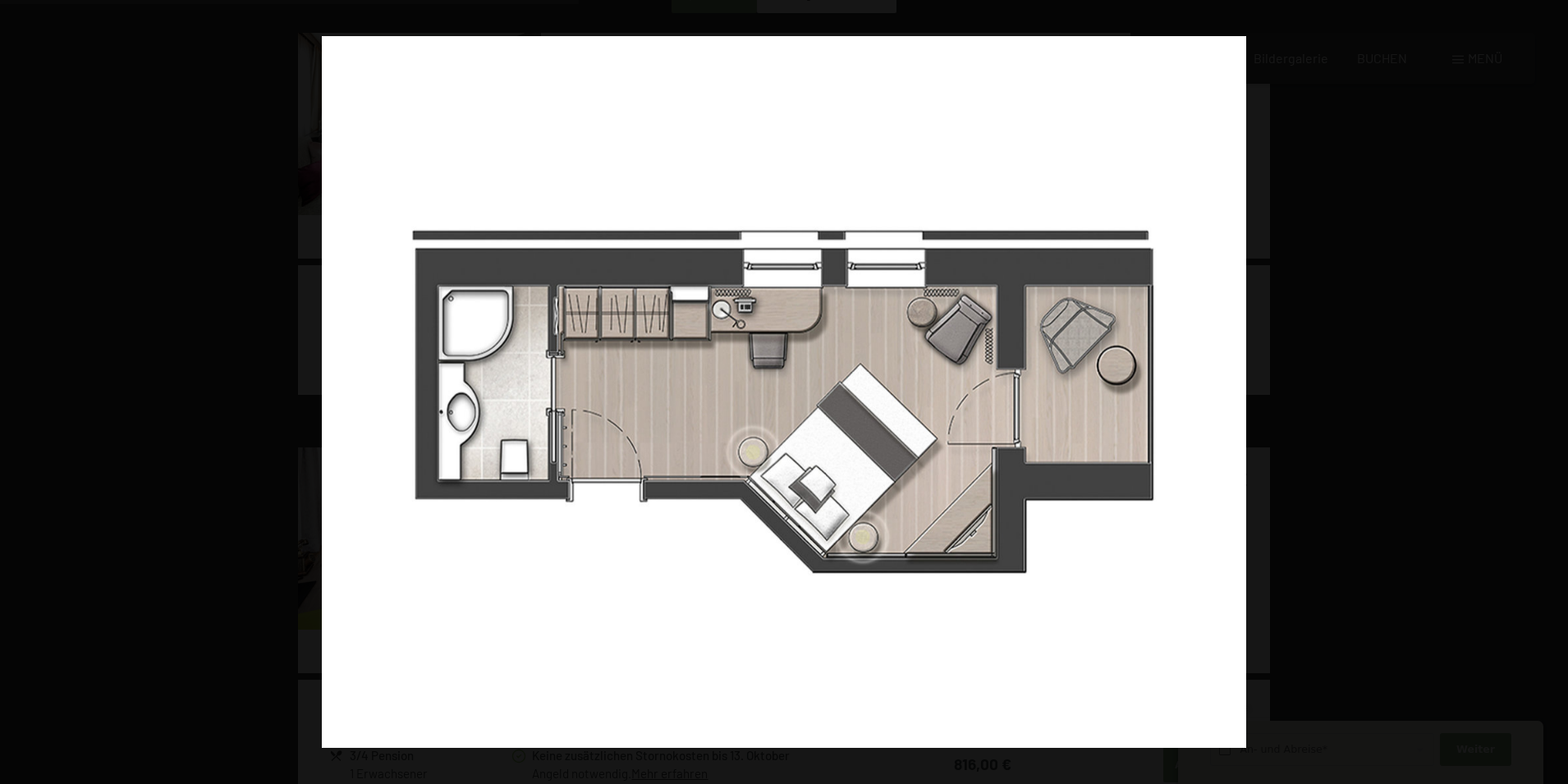
click at [1549, 394] on button "button" at bounding box center [1539, 392] width 57 height 82
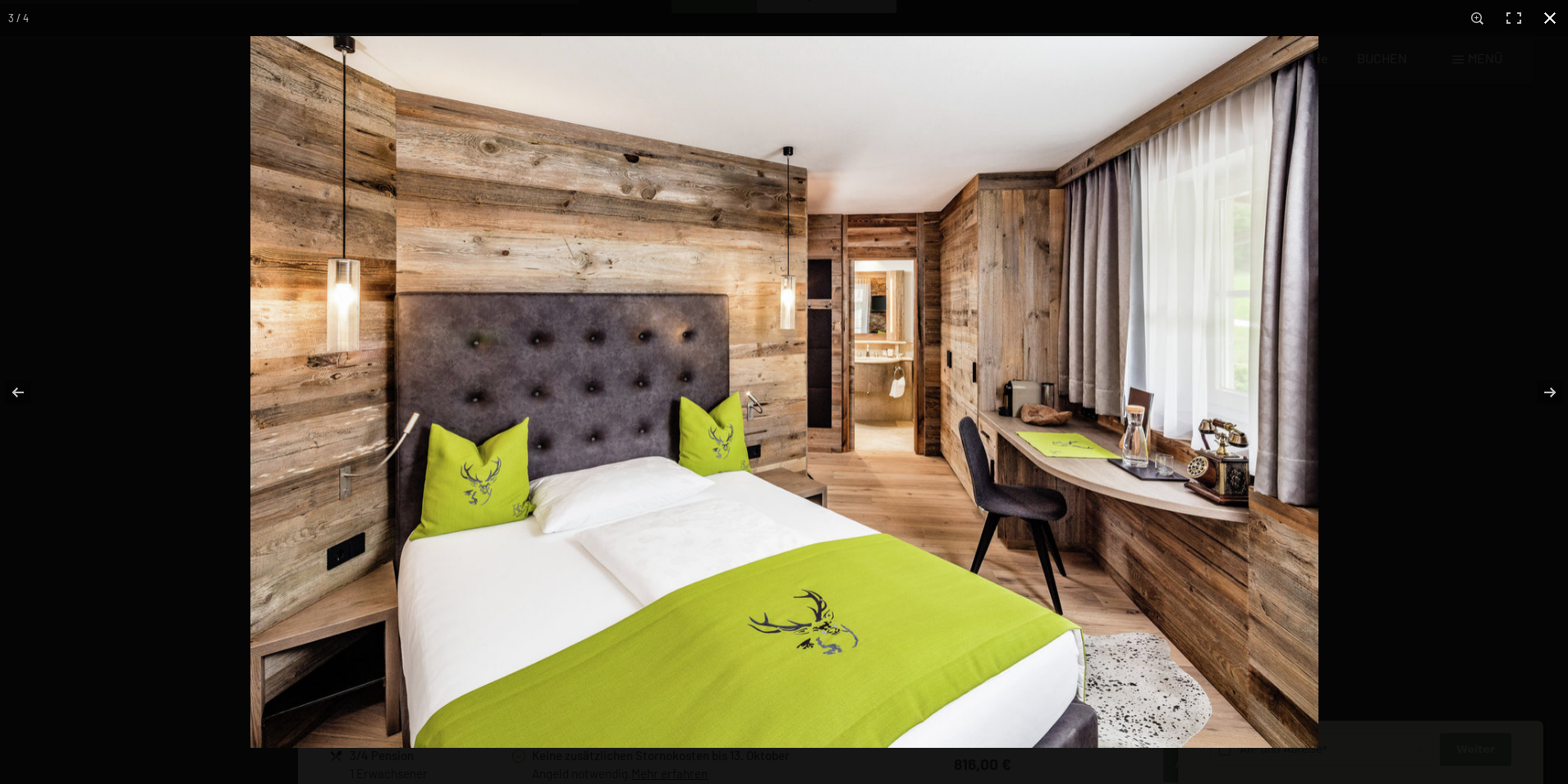
click at [1557, 15] on button "button" at bounding box center [1550, 18] width 36 height 36
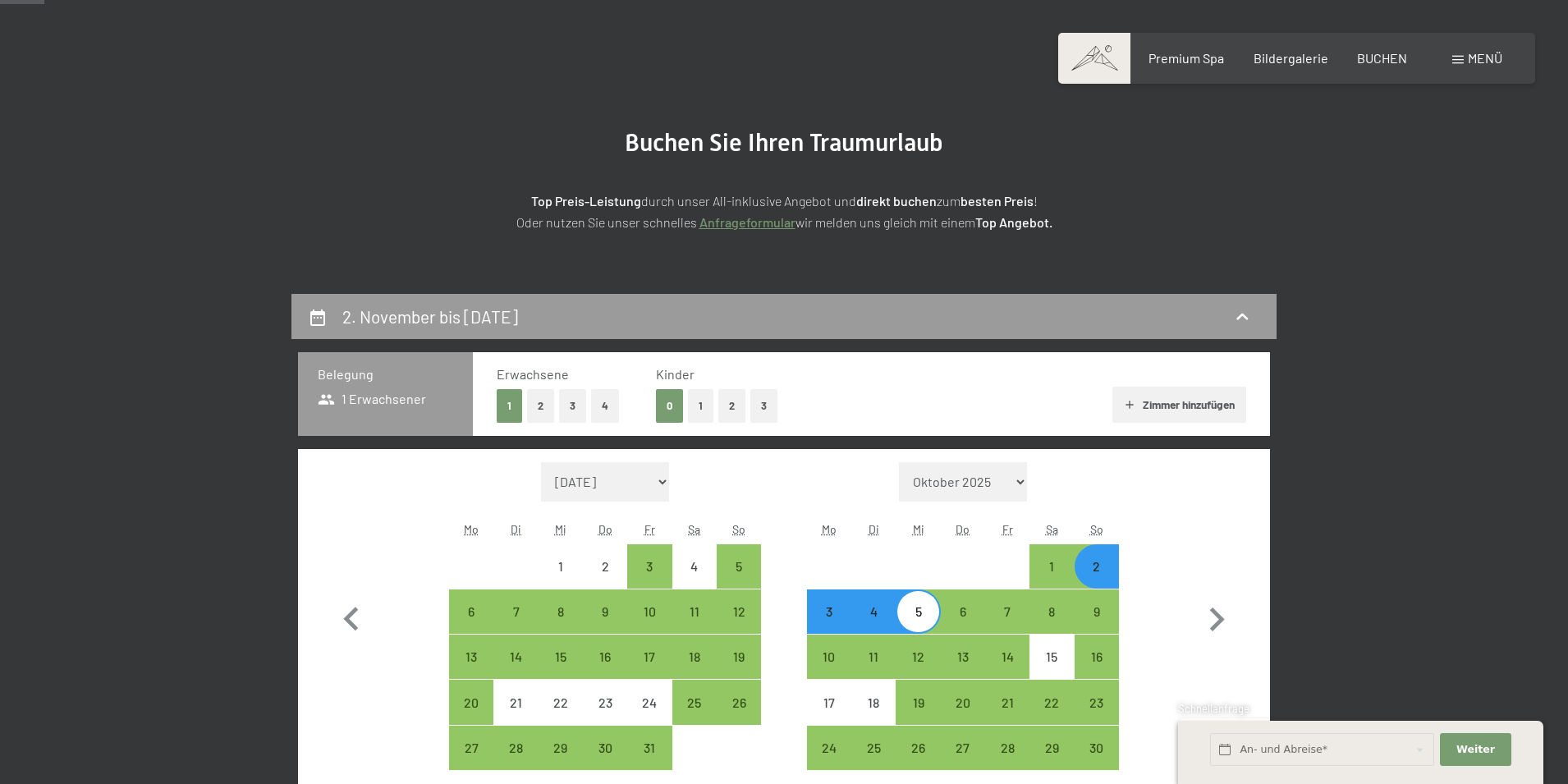
scroll to position [82, 0]
